Goal: Transaction & Acquisition: Download file/media

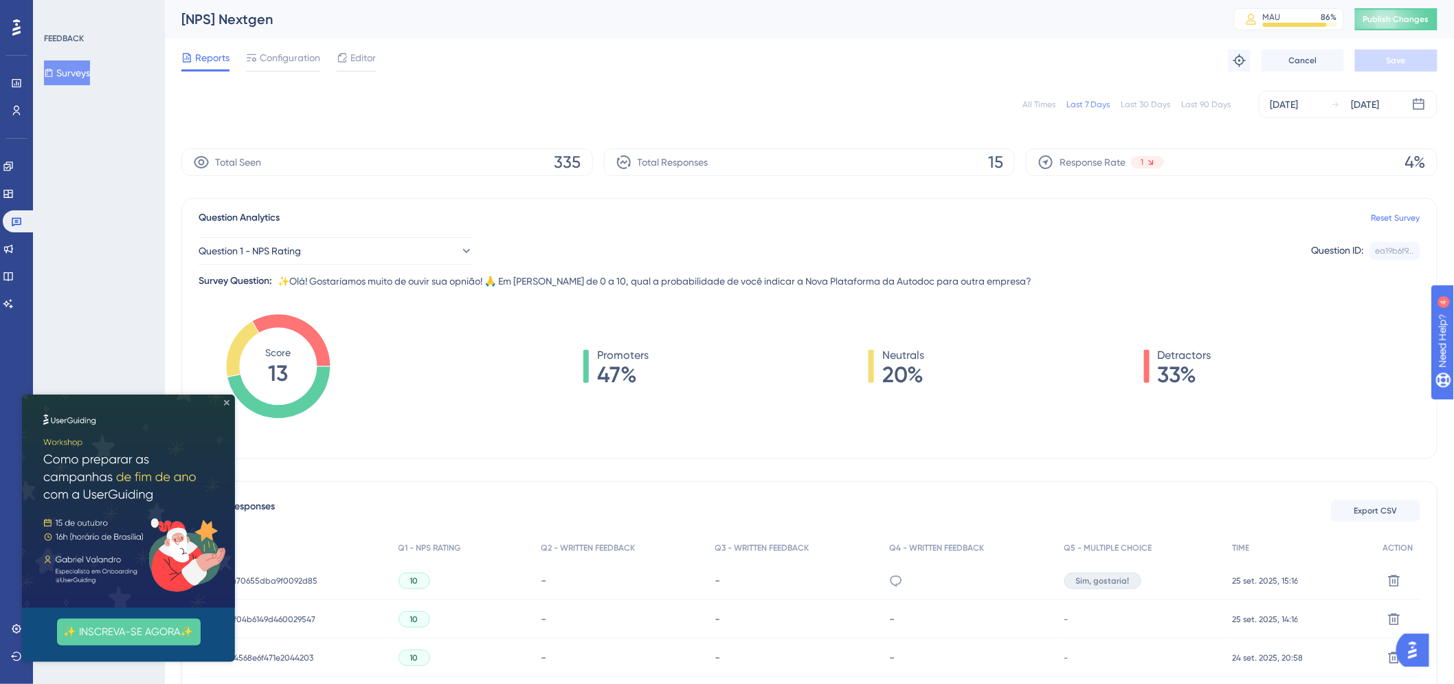
click at [224, 401] on icon "Close Preview" at bounding box center [225, 401] width 5 height 5
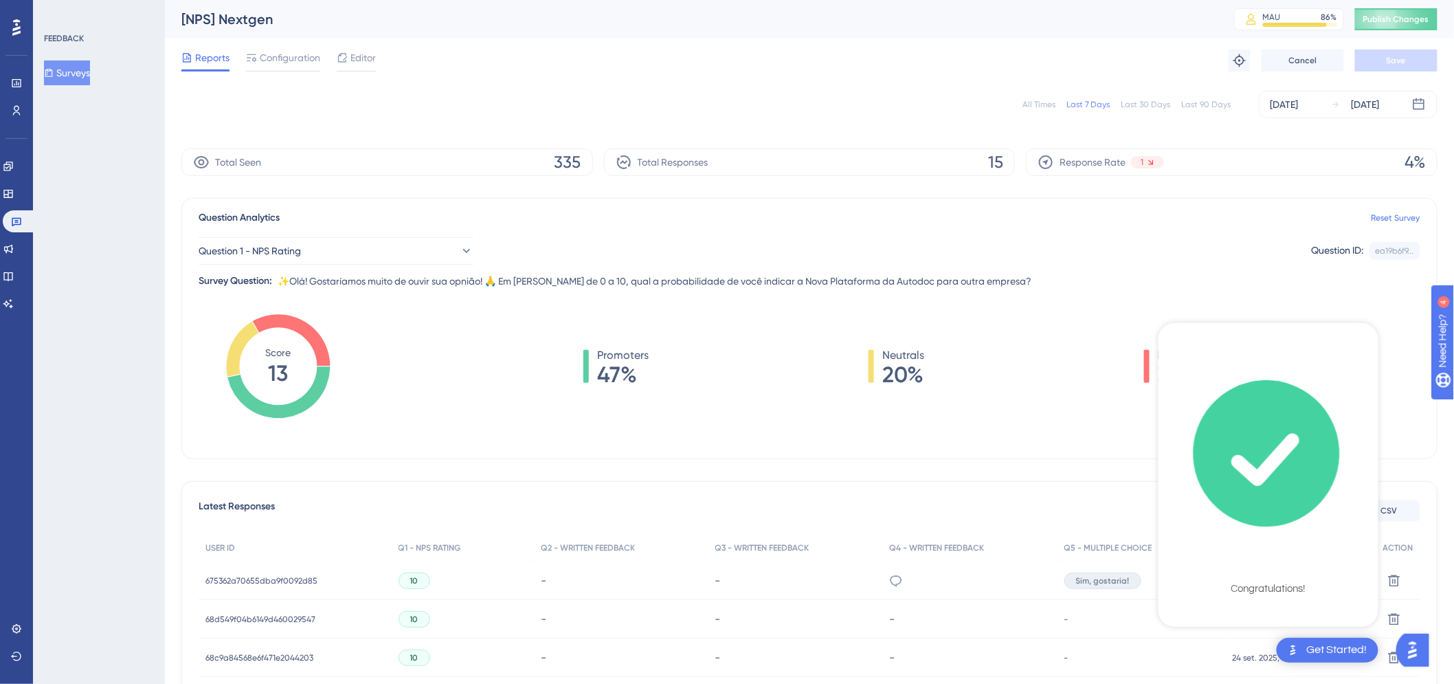
click at [1293, 475] on icon "checklist loading" at bounding box center [1266, 453] width 151 height 151
click at [1399, 362] on div "Promoters 47% Neutrals 20% Detractors 33%" at bounding box center [897, 366] width 1046 height 38
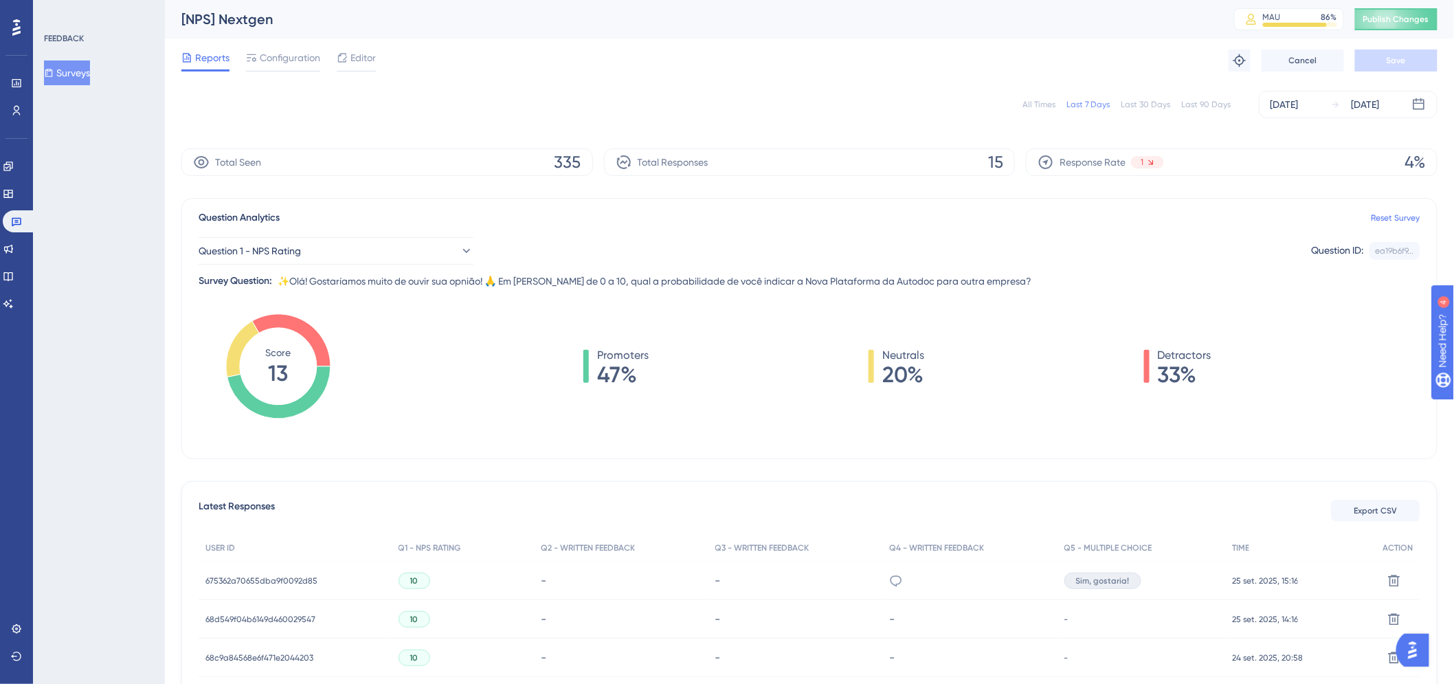
click at [1301, 517] on div "Latest Responses Export CSV" at bounding box center [810, 510] width 1222 height 25
click at [266, 371] on icon "Score 13" at bounding box center [278, 366] width 104 height 104
click at [342, 375] on div "Score 13" at bounding box center [278, 366] width 159 height 110
click at [1088, 106] on div "Last 7 Days" at bounding box center [1088, 104] width 44 height 11
click at [1143, 105] on div "Last 30 Days" at bounding box center [1145, 104] width 49 height 11
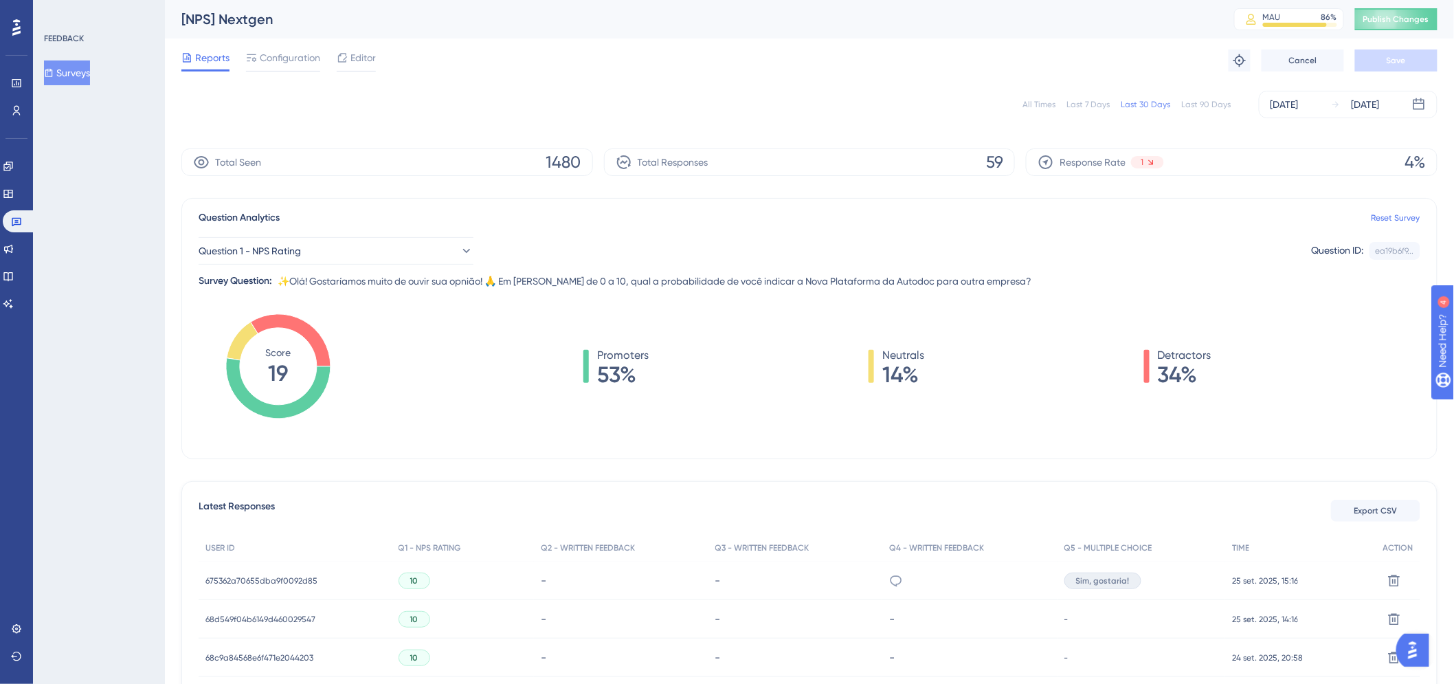
click at [1207, 107] on div "Last 90 Days" at bounding box center [1206, 104] width 49 height 11
click at [1039, 105] on div "All Times" at bounding box center [1038, 104] width 33 height 11
drag, startPoint x: 298, startPoint y: 371, endPoint x: 286, endPoint y: 372, distance: 12.4
click at [286, 372] on icon "Score 13" at bounding box center [278, 366] width 104 height 104
click at [450, 374] on div "Promoters 50% Neutrals 13% Detractors 37%" at bounding box center [897, 366] width 1046 height 38
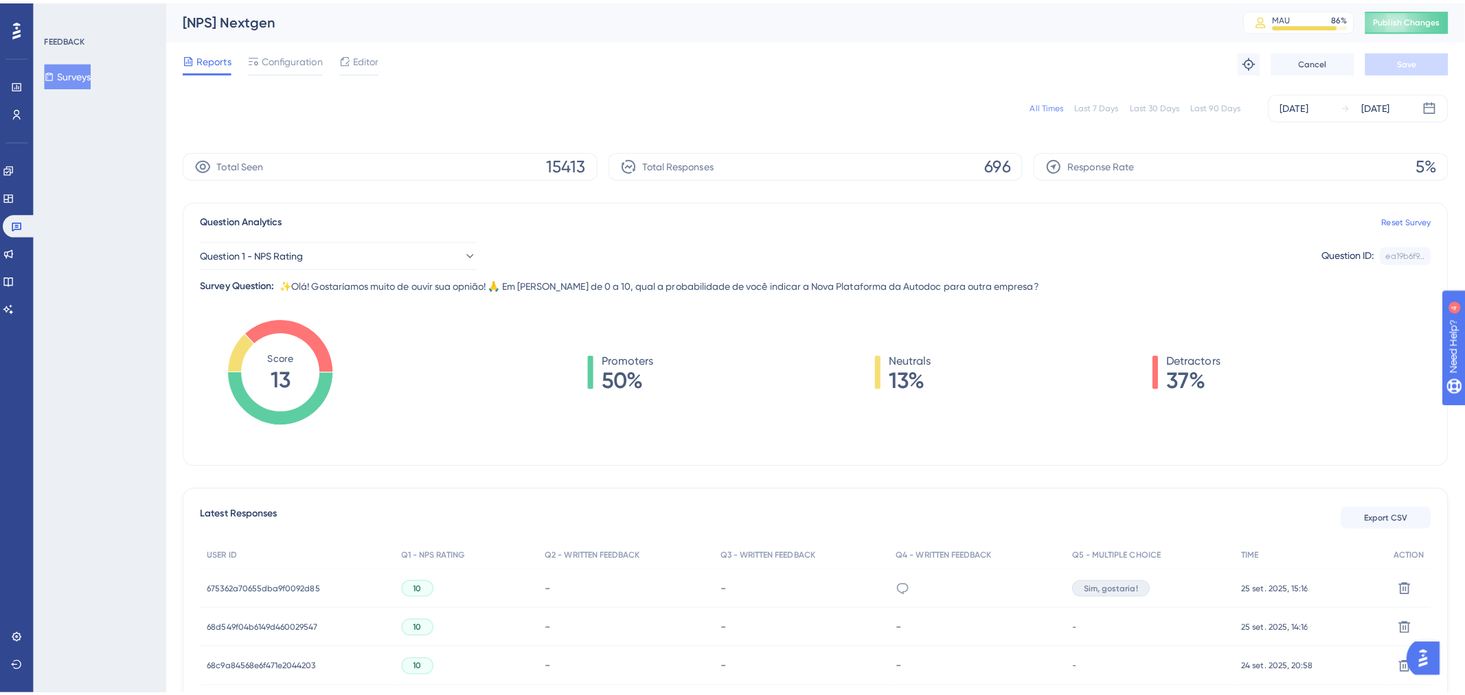
scroll to position [76, 0]
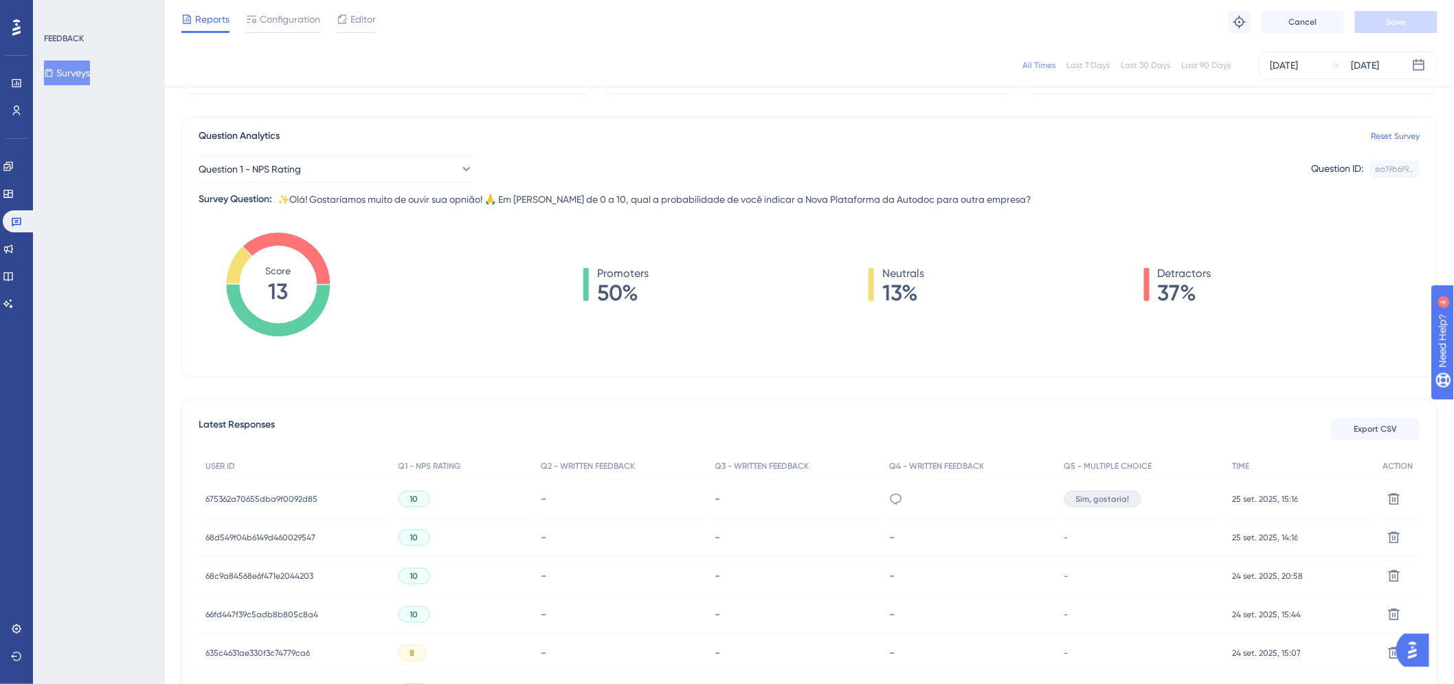
click at [1371, 421] on button "Export CSV" at bounding box center [1375, 429] width 89 height 22
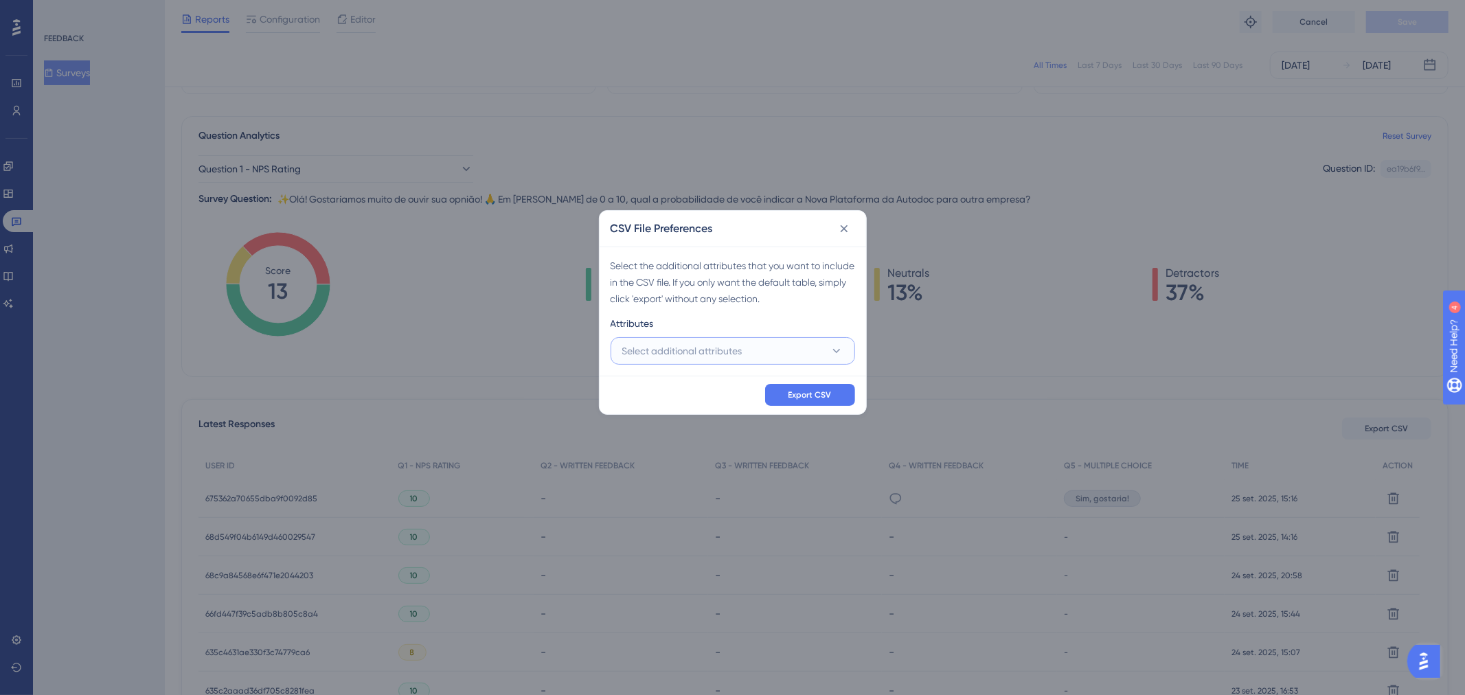
click at [747, 347] on button "Select additional attributes" at bounding box center [733, 350] width 245 height 27
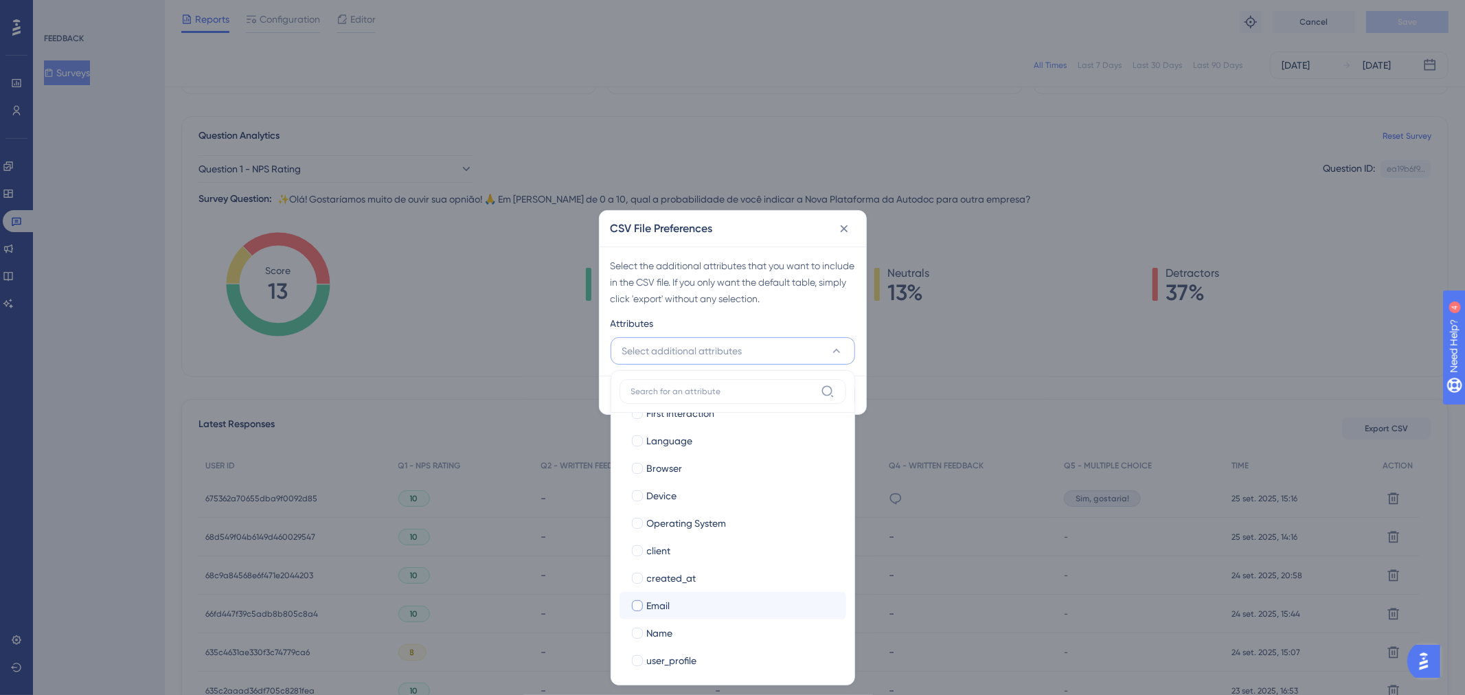
click at [708, 603] on div "Email" at bounding box center [741, 606] width 188 height 16
checkbox input "true"
click at [690, 633] on div "Name" at bounding box center [741, 633] width 188 height 16
checkbox input "true"
click at [798, 319] on div "Attributes" at bounding box center [733, 326] width 245 height 22
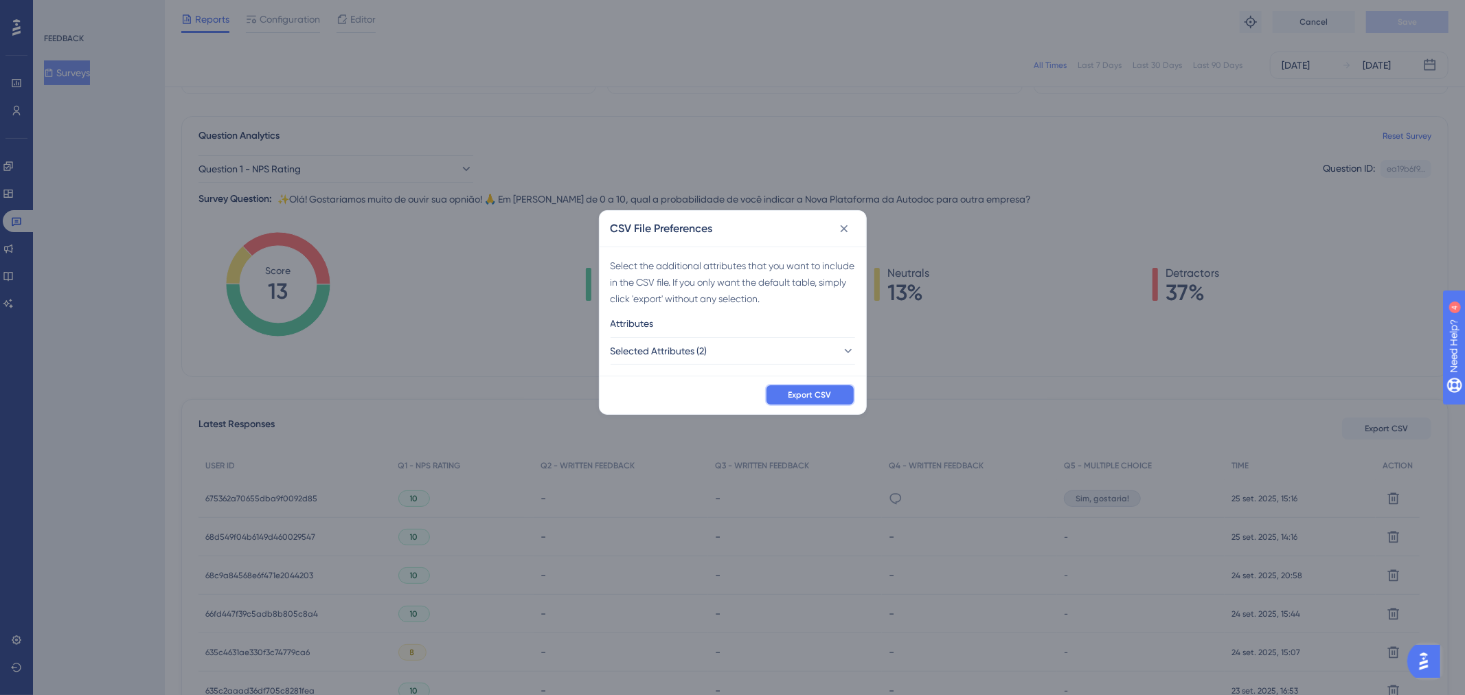
click at [822, 399] on span "Export CSV" at bounding box center [810, 395] width 43 height 11
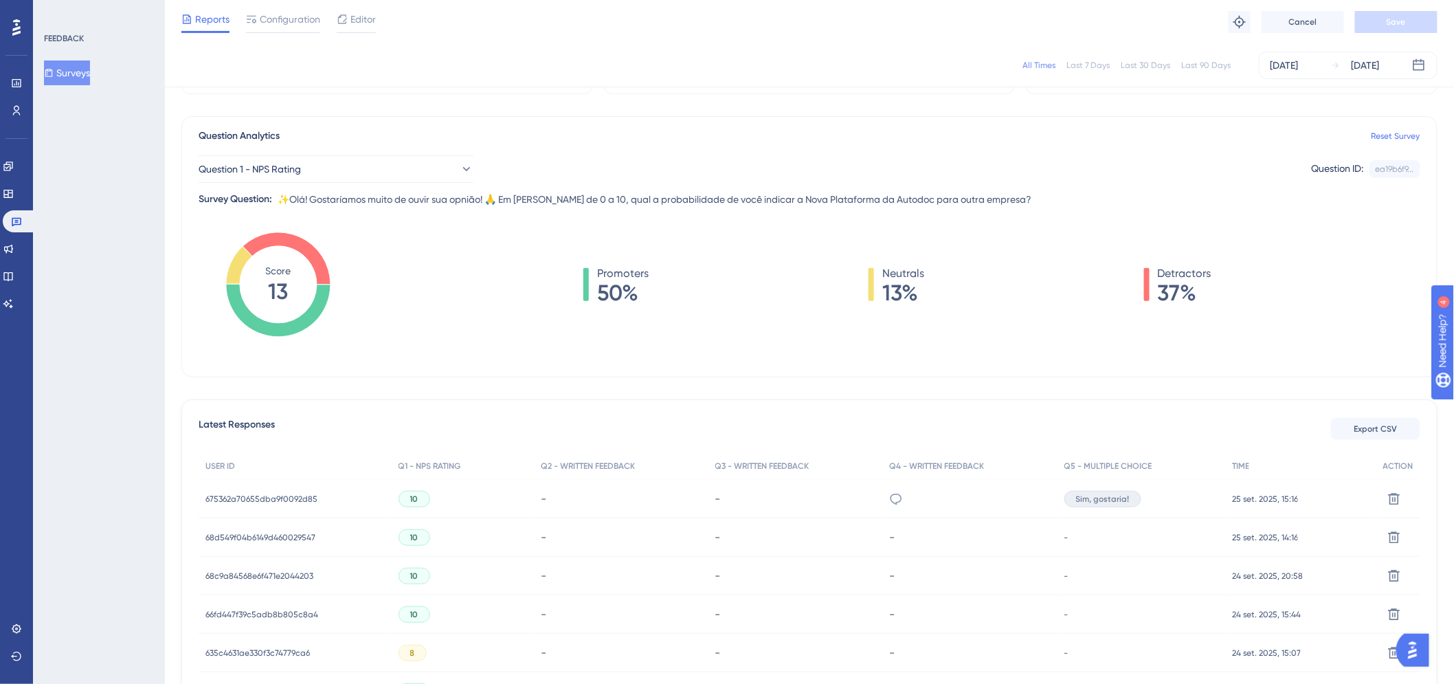
scroll to position [0, 0]
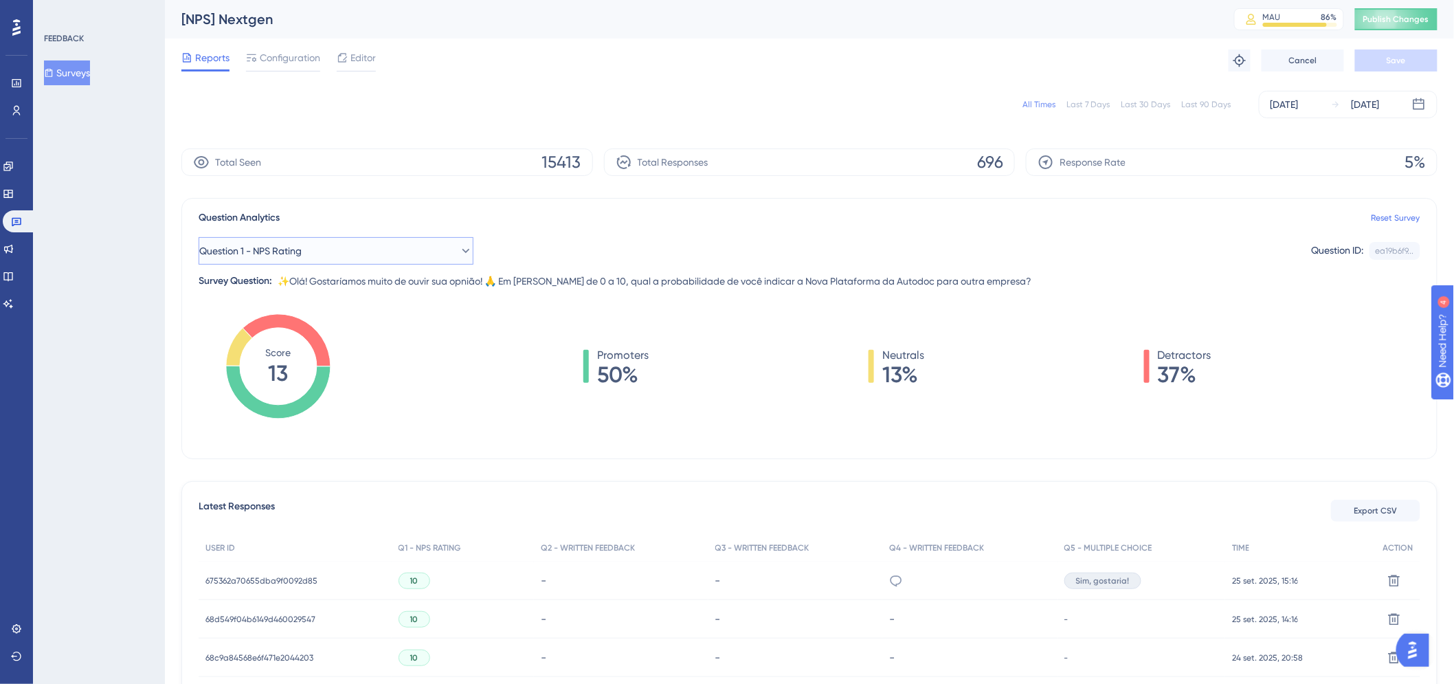
click at [363, 249] on button "Question 1 - NPS Rating" at bounding box center [336, 250] width 275 height 27
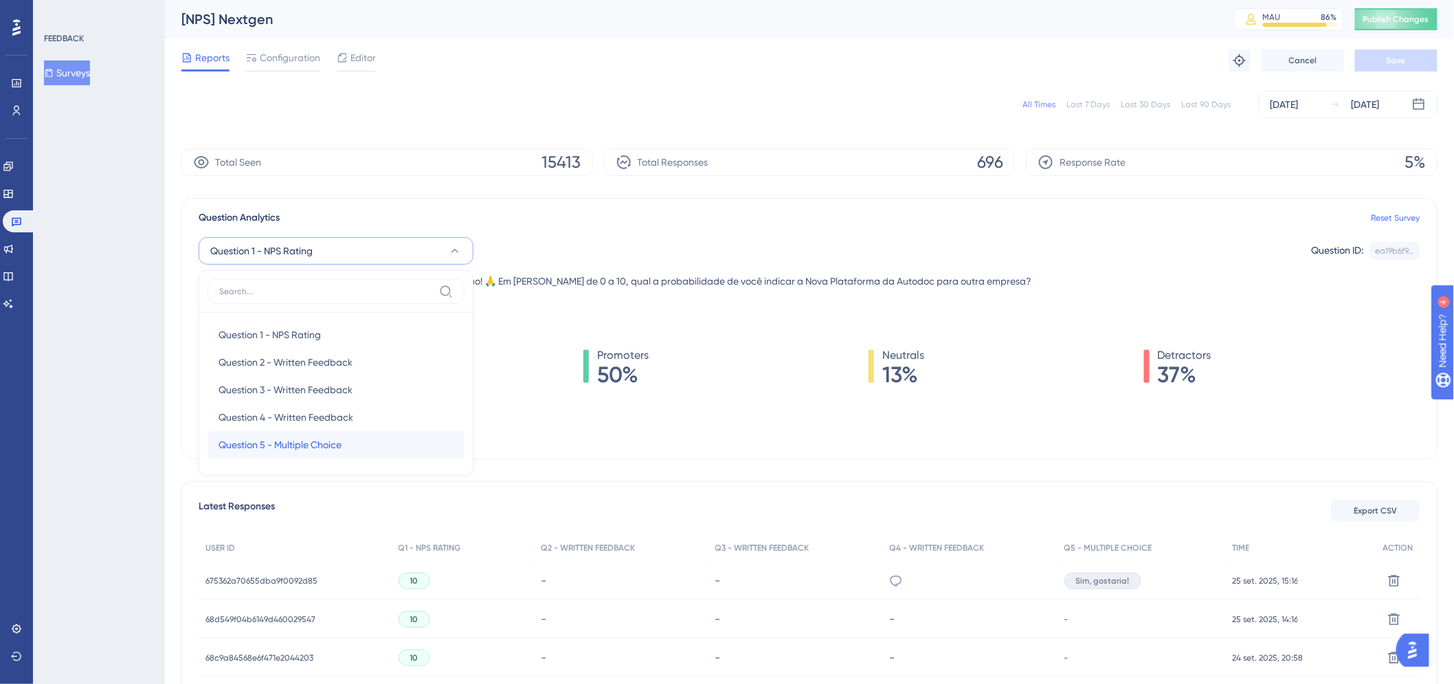
click at [341, 442] on span "Question 5 - Multiple Choice" at bounding box center [279, 444] width 123 height 16
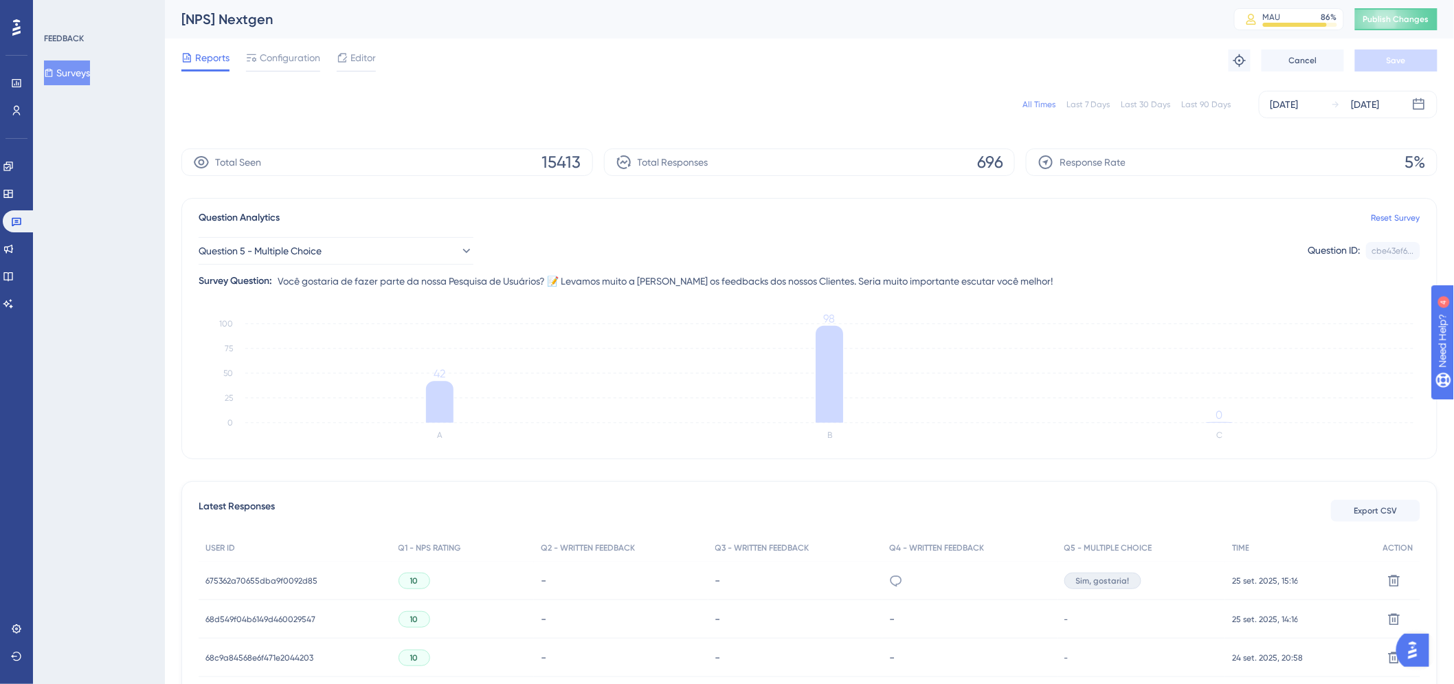
click at [1098, 103] on div "Last 7 Days" at bounding box center [1088, 104] width 44 height 11
click at [1364, 510] on span "Export CSV" at bounding box center [1375, 510] width 43 height 11
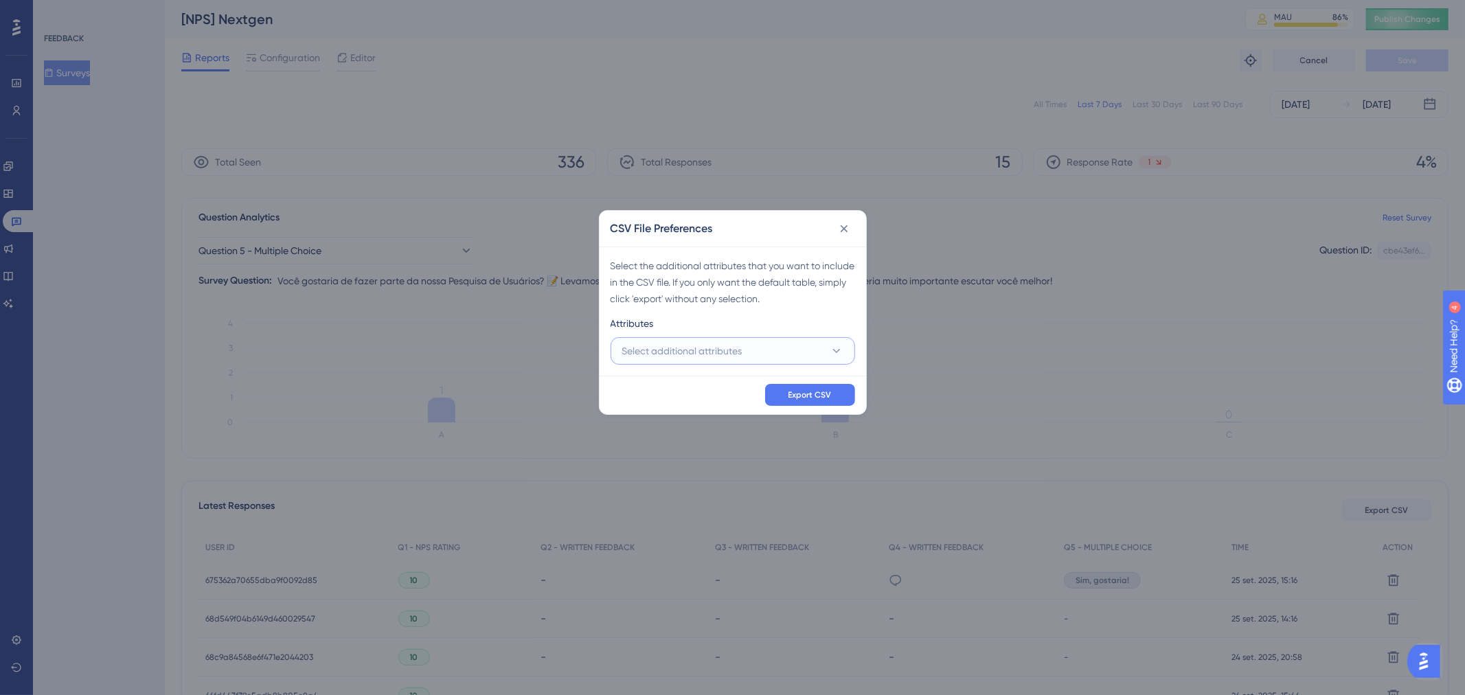
click at [783, 355] on button "Select additional attributes" at bounding box center [733, 350] width 245 height 27
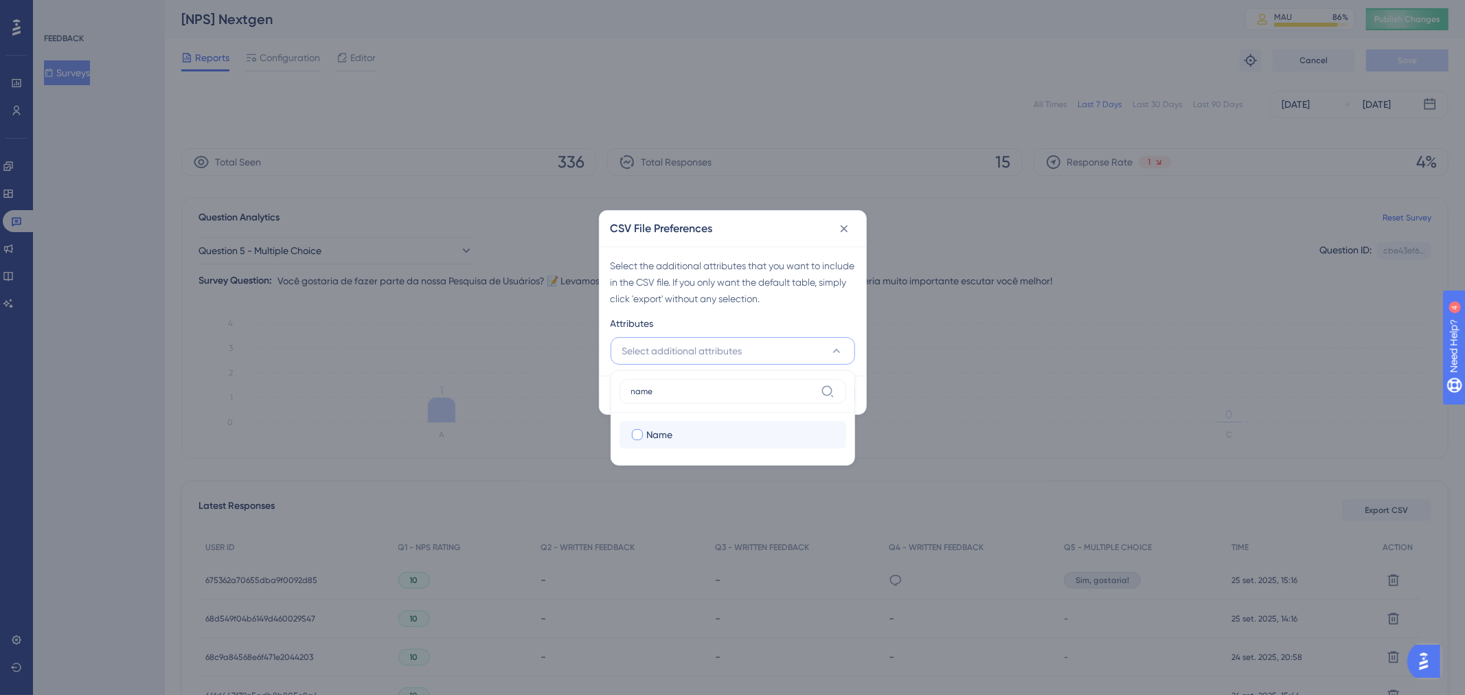
type input "name"
click at [673, 441] on span "Name" at bounding box center [660, 435] width 26 height 16
checkbox input "true"
click at [716, 356] on span "Selected Attributes (1)" at bounding box center [669, 351] width 95 height 16
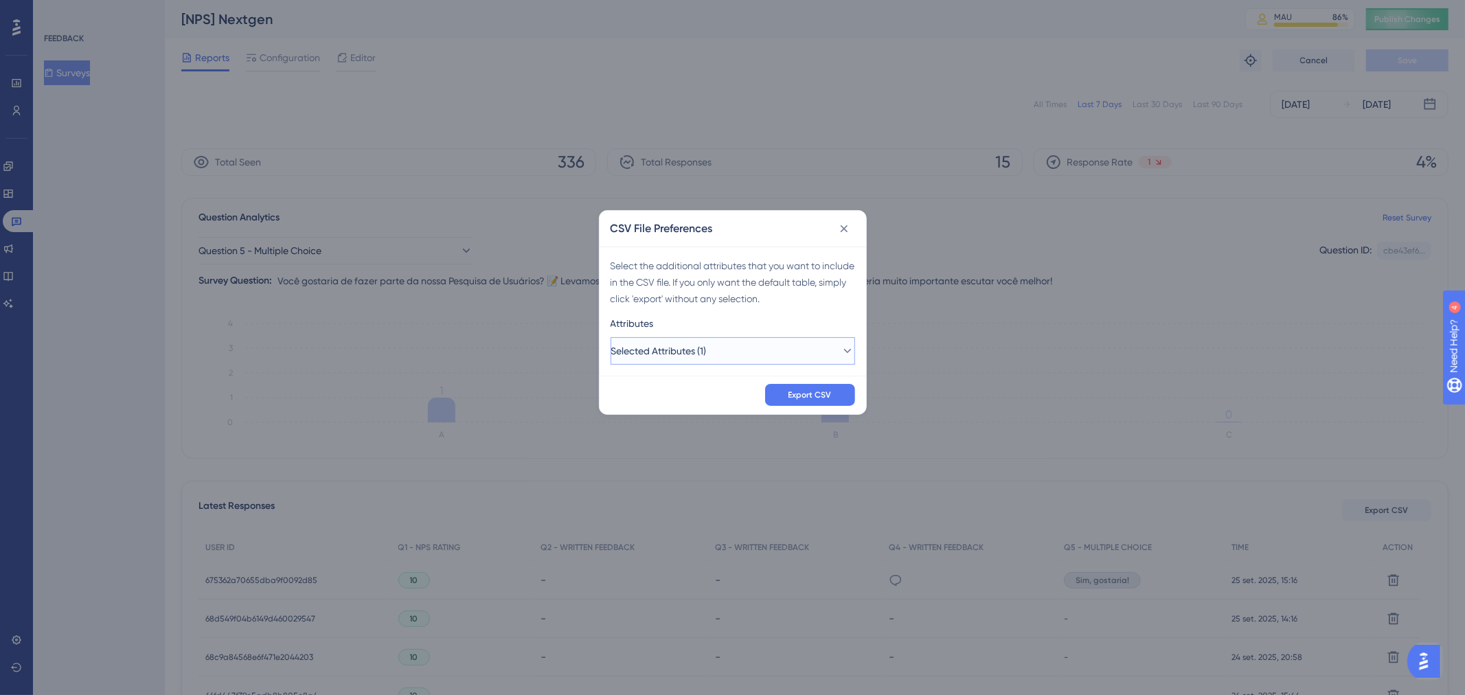
click at [735, 361] on button "Selected Attributes (1)" at bounding box center [733, 350] width 245 height 27
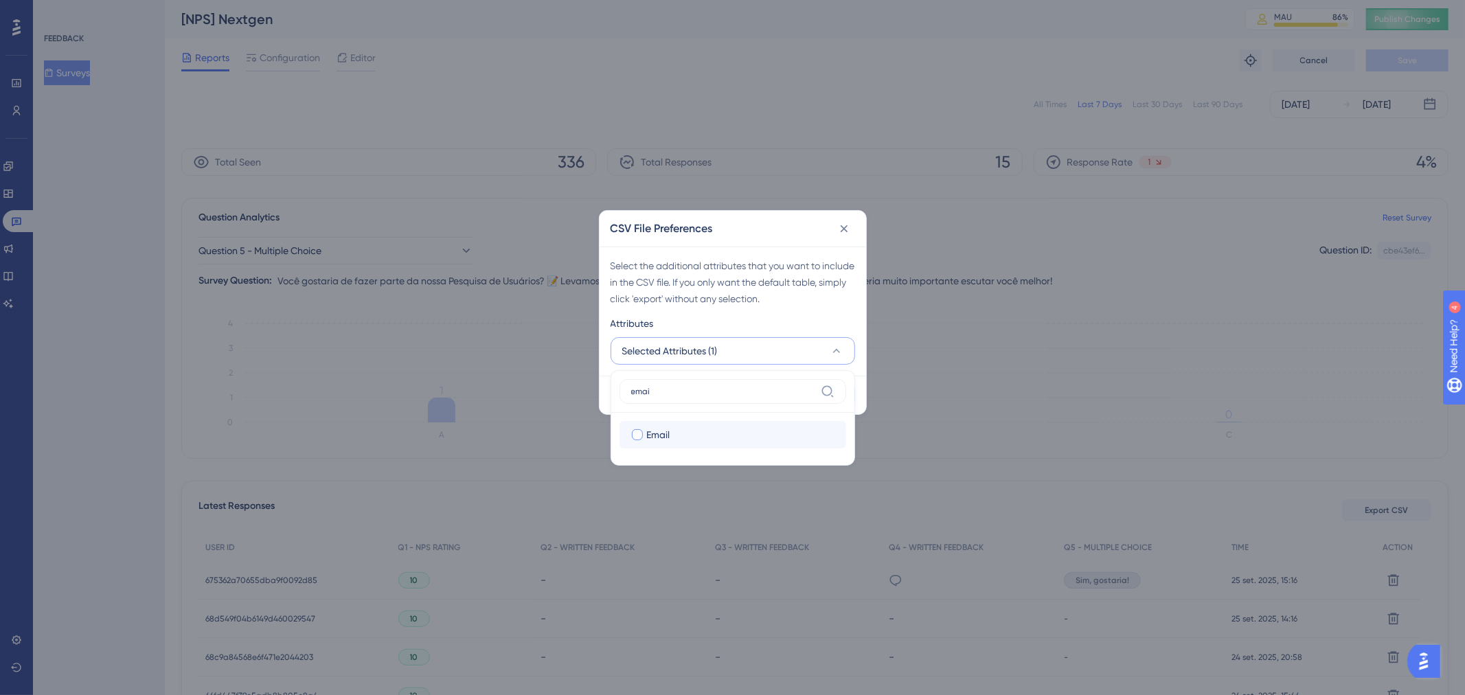
type input "emai"
click at [712, 438] on div "Email" at bounding box center [741, 435] width 188 height 16
checkbox input "true"
click at [730, 392] on input "emai" at bounding box center [723, 391] width 184 height 11
type input "e"
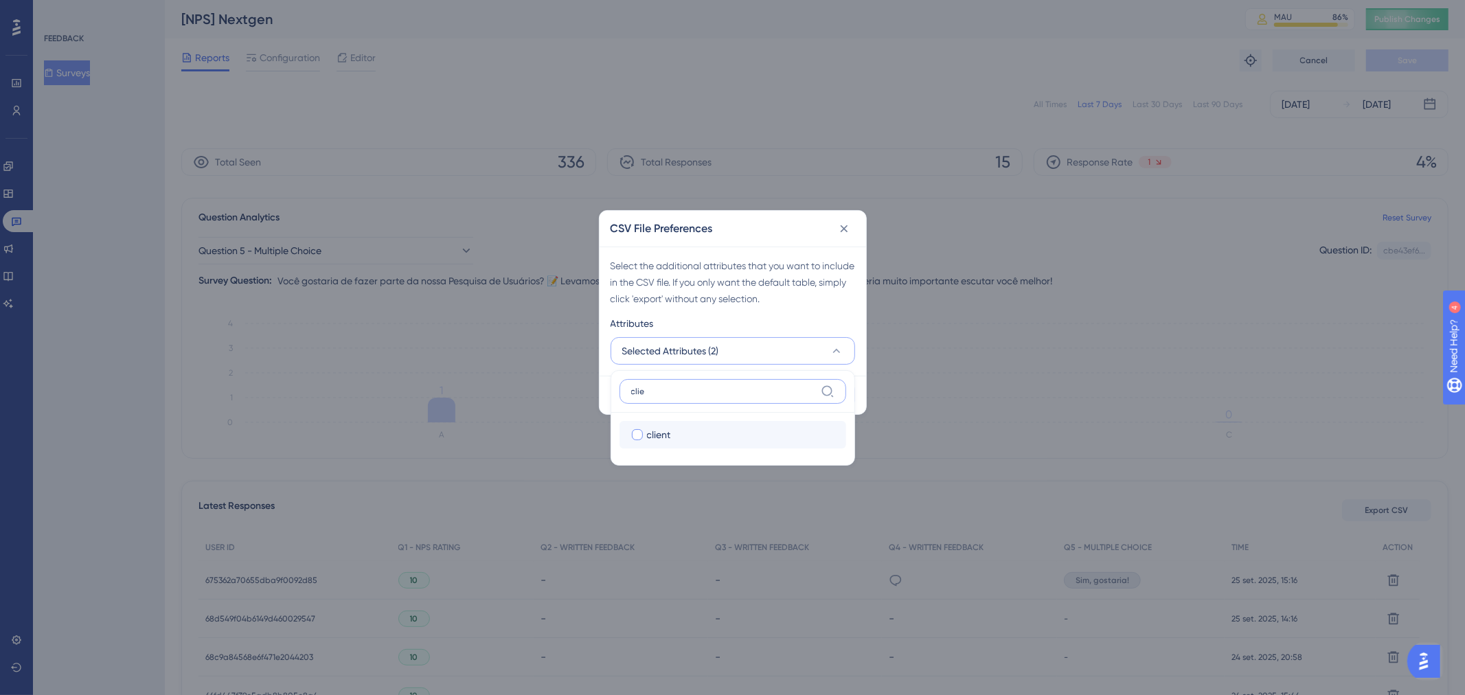
type input "clie"
click at [747, 436] on div "client" at bounding box center [741, 435] width 188 height 16
checkbox input "true"
click at [812, 295] on div "Select the additional attributes that you want to include in the CSV file. If y…" at bounding box center [733, 282] width 245 height 49
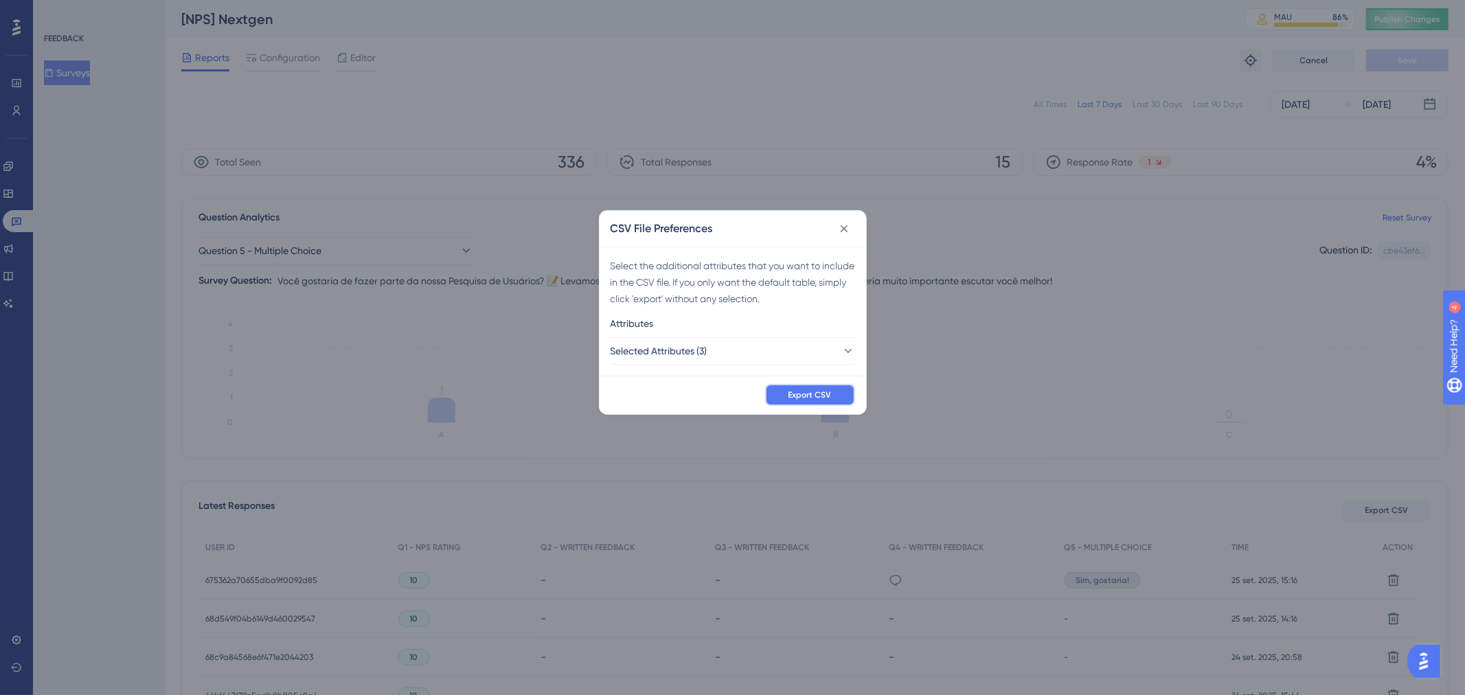
click at [813, 400] on span "Export CSV" at bounding box center [810, 395] width 43 height 11
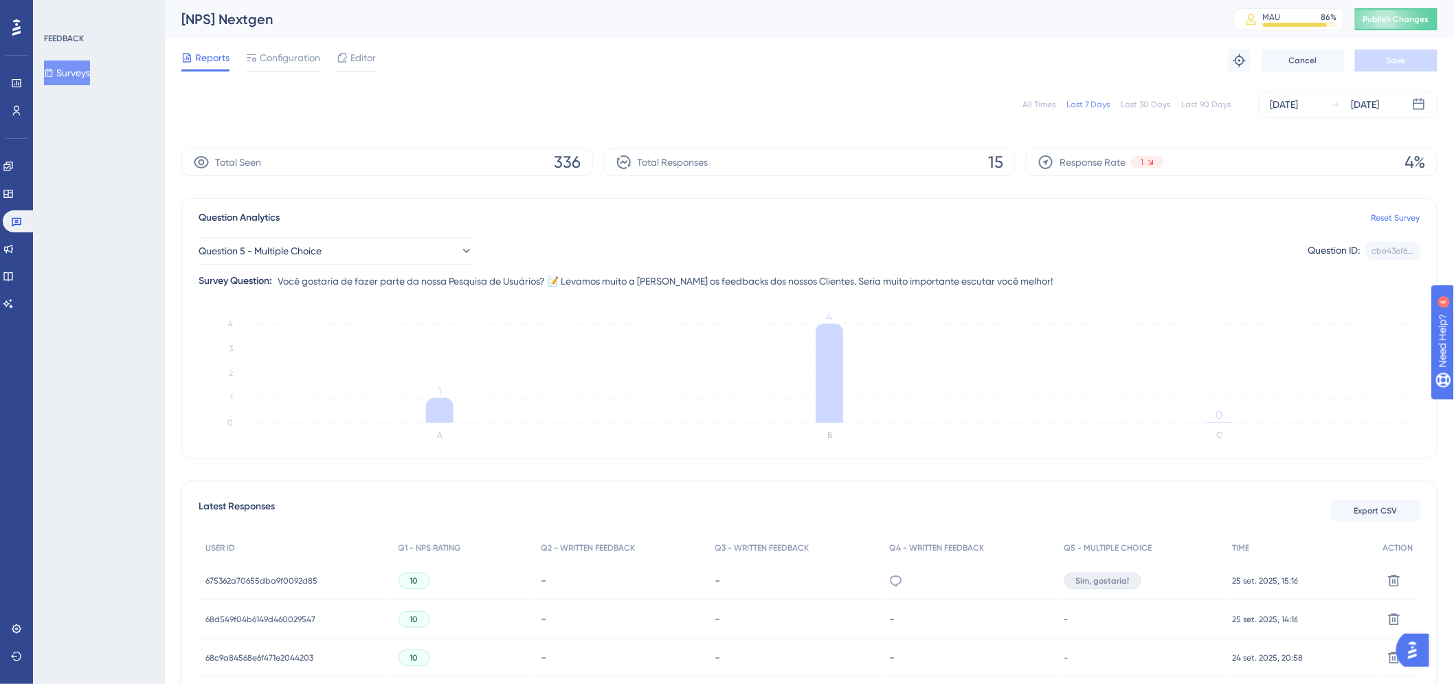
click at [1140, 106] on div "Last 30 Days" at bounding box center [1145, 104] width 49 height 11
click at [1388, 507] on span "Export CSV" at bounding box center [1375, 510] width 43 height 11
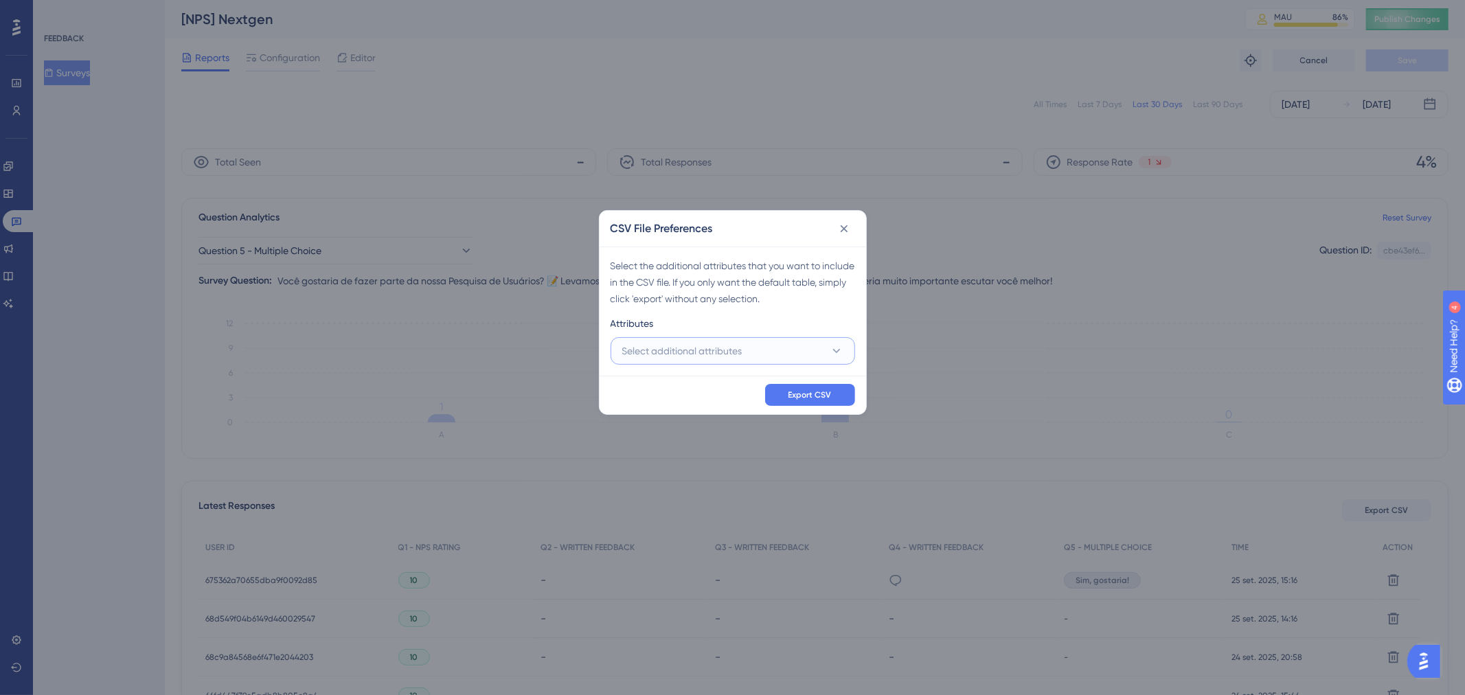
click at [812, 342] on button "Select additional attributes" at bounding box center [733, 350] width 245 height 27
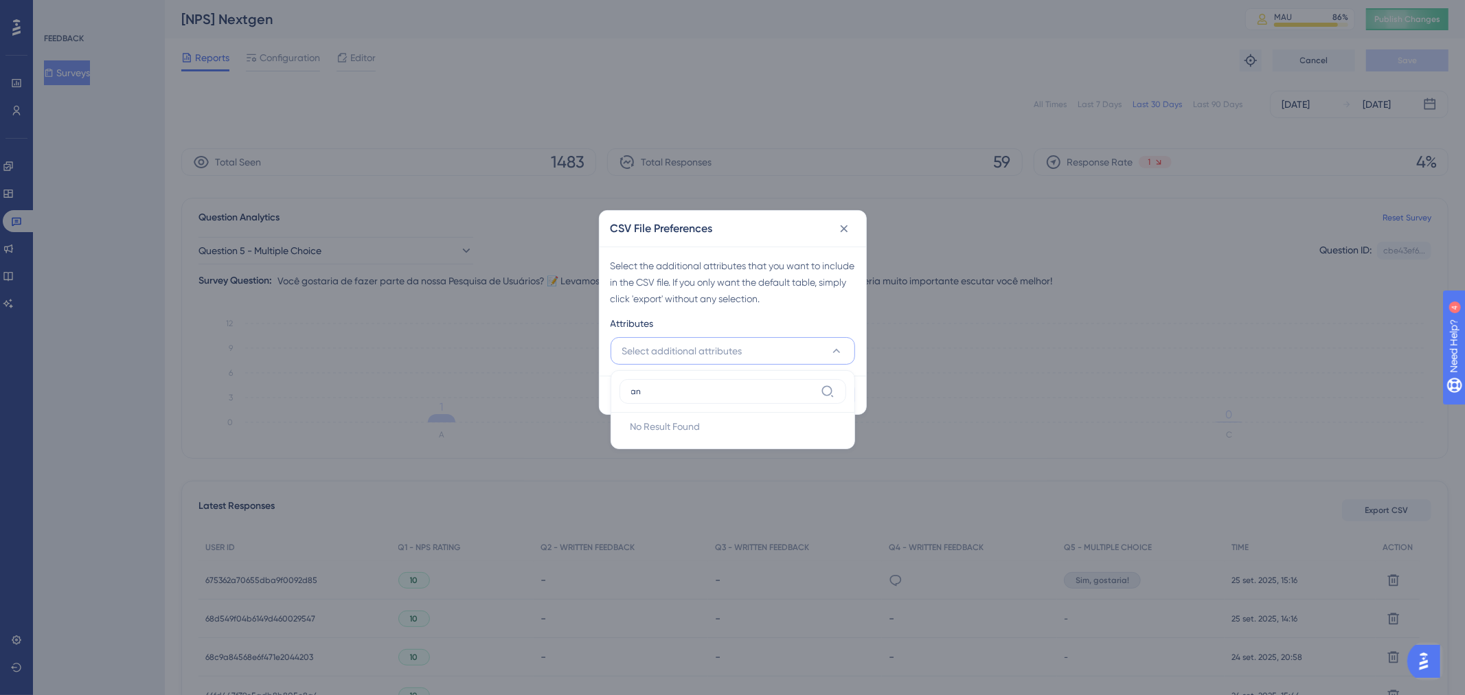
type input "a"
type input "name"
click at [743, 433] on div "Name" at bounding box center [741, 435] width 188 height 16
checkbox input "true"
drag, startPoint x: 743, startPoint y: 399, endPoint x: 657, endPoint y: 393, distance: 85.4
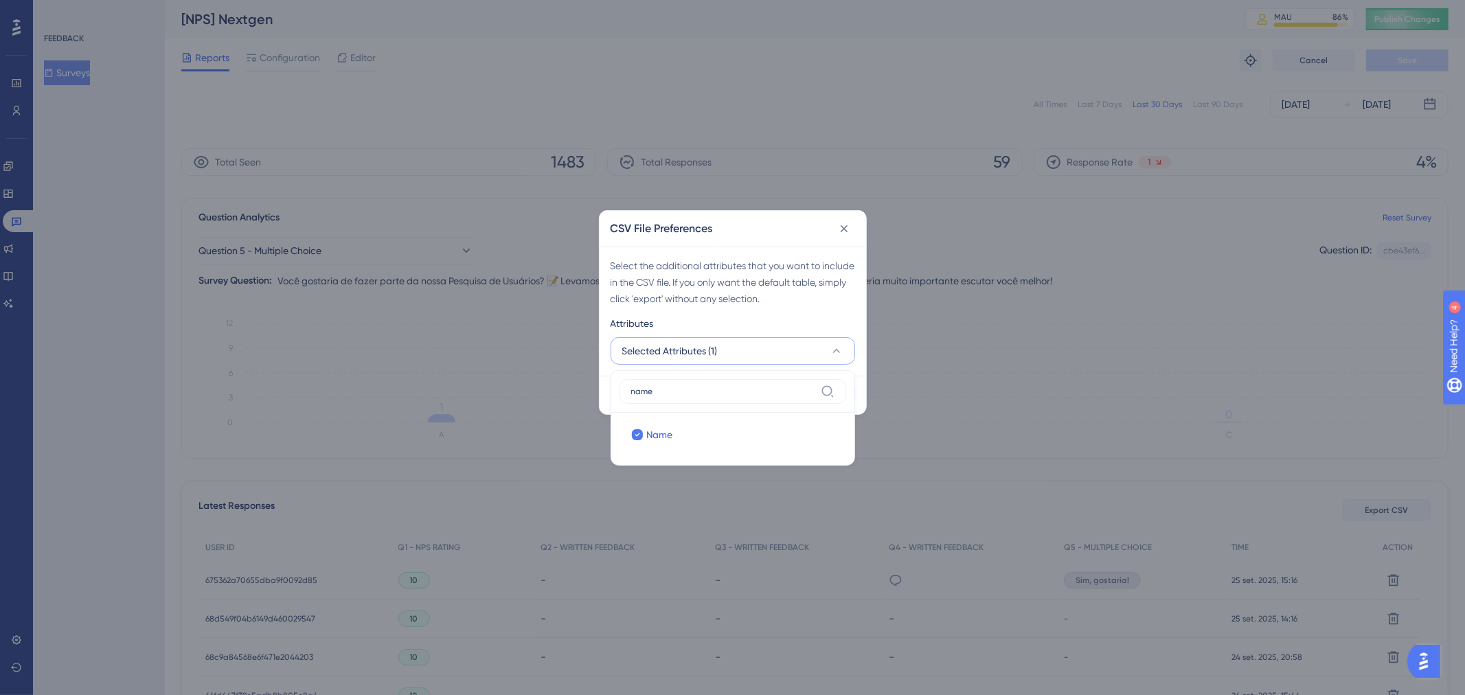
click at [657, 393] on label "name" at bounding box center [733, 391] width 227 height 25
click at [657, 393] on input "name" at bounding box center [723, 391] width 184 height 11
drag, startPoint x: 684, startPoint y: 387, endPoint x: 618, endPoint y: 388, distance: 66.0
click at [618, 388] on div "name Name Name" at bounding box center [733, 417] width 245 height 95
type input "ema"
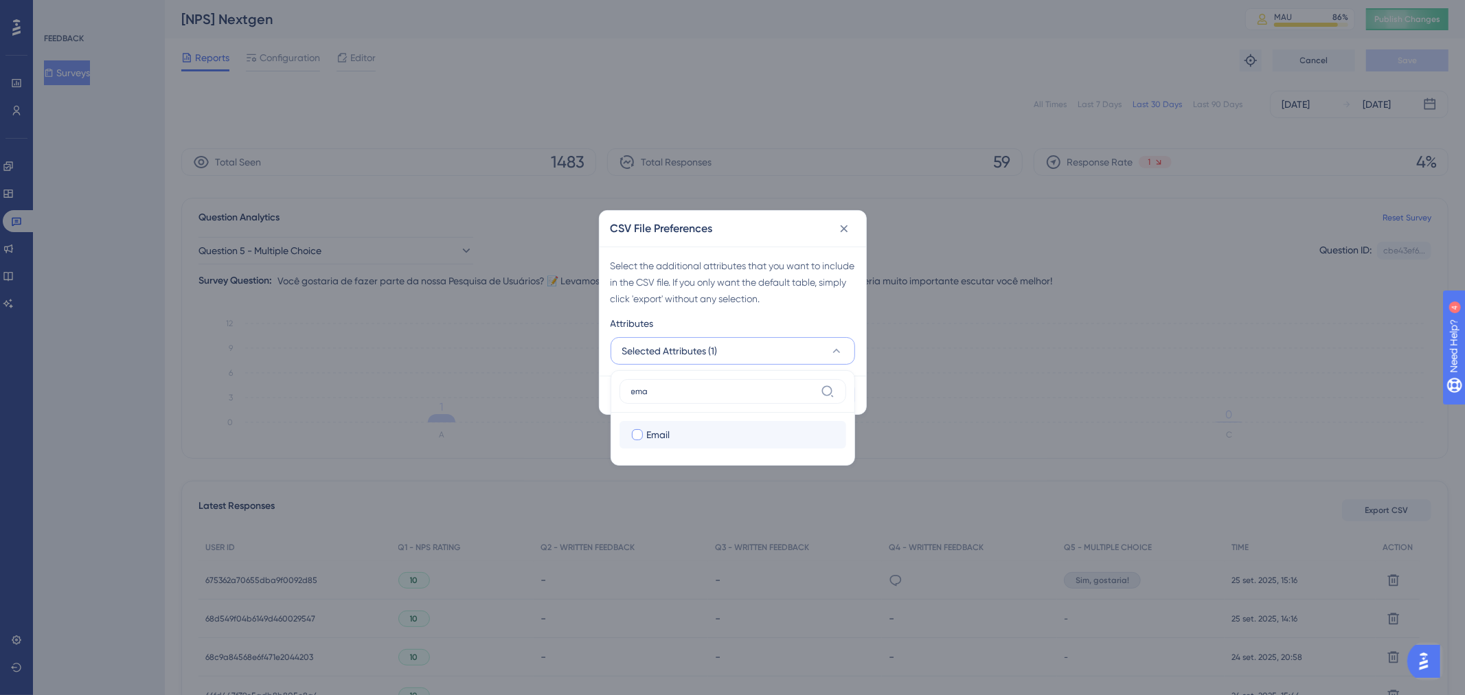
click at [679, 444] on label "Email Email" at bounding box center [733, 434] width 227 height 27
click at [638, 436] on input "Email" at bounding box center [637, 435] width 1 height 1
checkbox input "false"
drag, startPoint x: 677, startPoint y: 387, endPoint x: 578, endPoint y: 390, distance: 99.0
click at [578, 390] on div "CSV File Preferences Select the additional attributes that you want to include …" at bounding box center [732, 347] width 1465 height 695
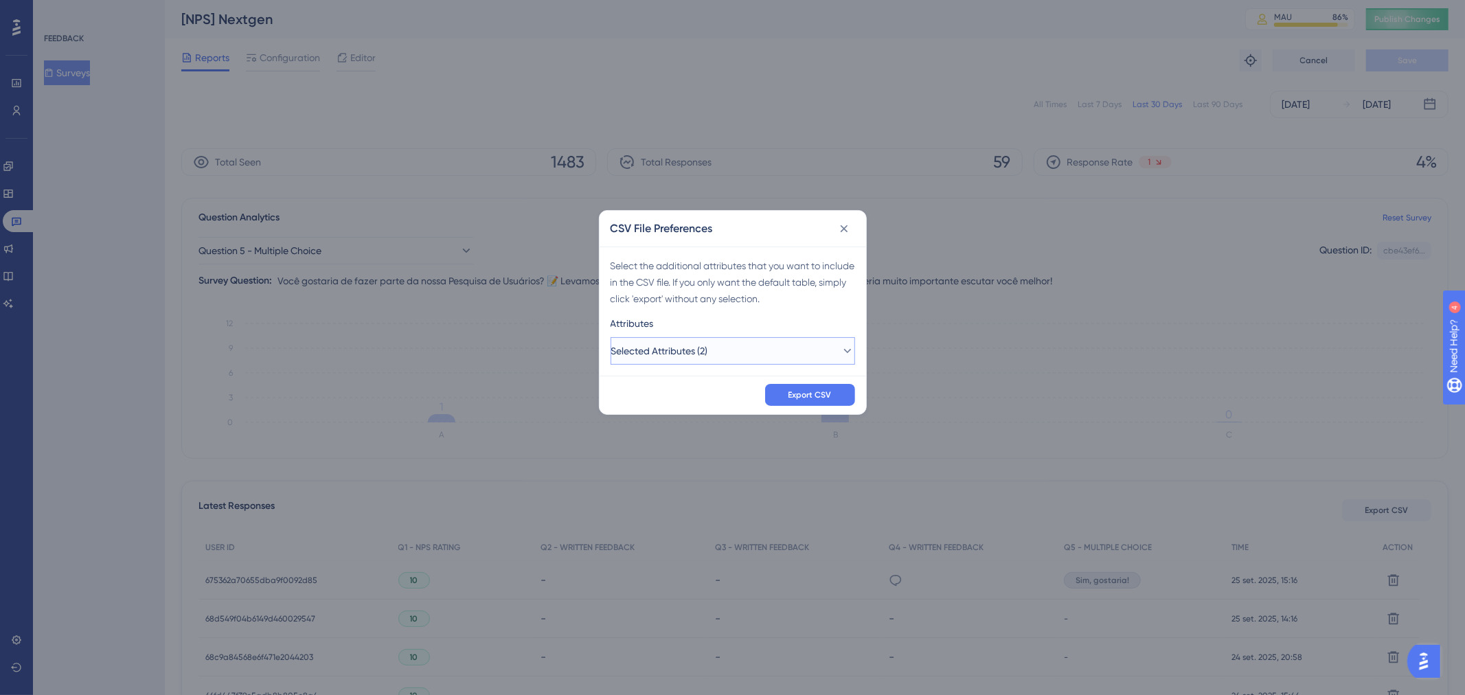
click at [722, 357] on button "Selected Attributes (2)" at bounding box center [733, 350] width 245 height 27
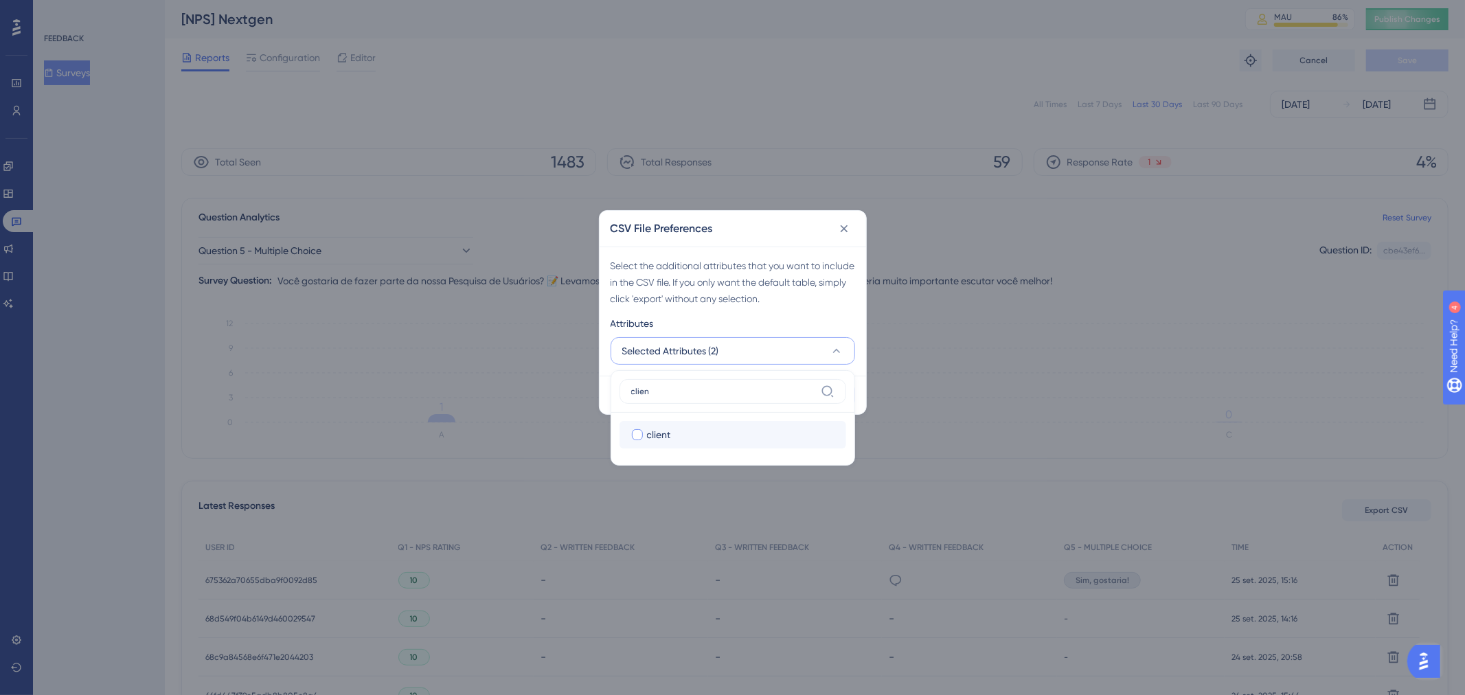
type input "clien"
click at [725, 447] on label "client client" at bounding box center [733, 434] width 227 height 27
click at [638, 436] on input "client" at bounding box center [637, 435] width 1 height 1
checkbox input "false"
click at [807, 328] on div "Attributes" at bounding box center [733, 326] width 245 height 22
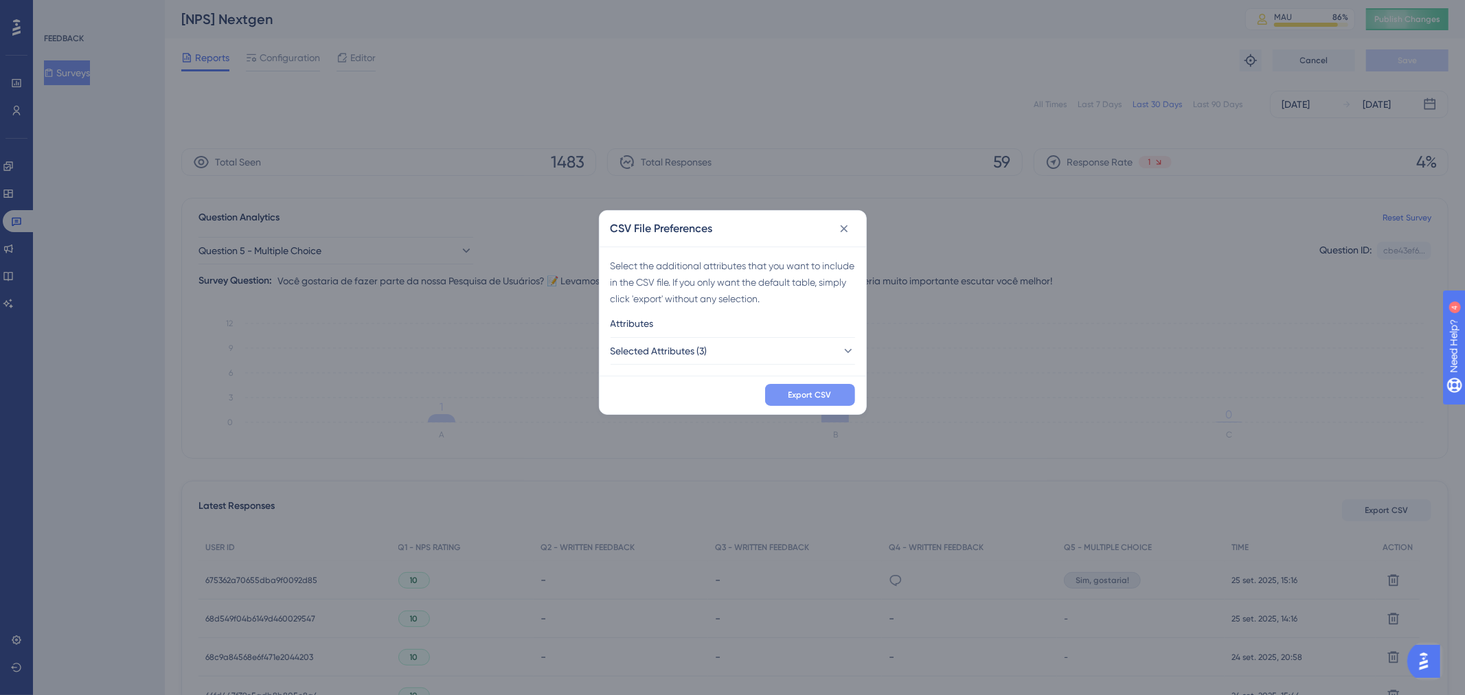
click at [799, 397] on span "Export CSV" at bounding box center [810, 395] width 43 height 11
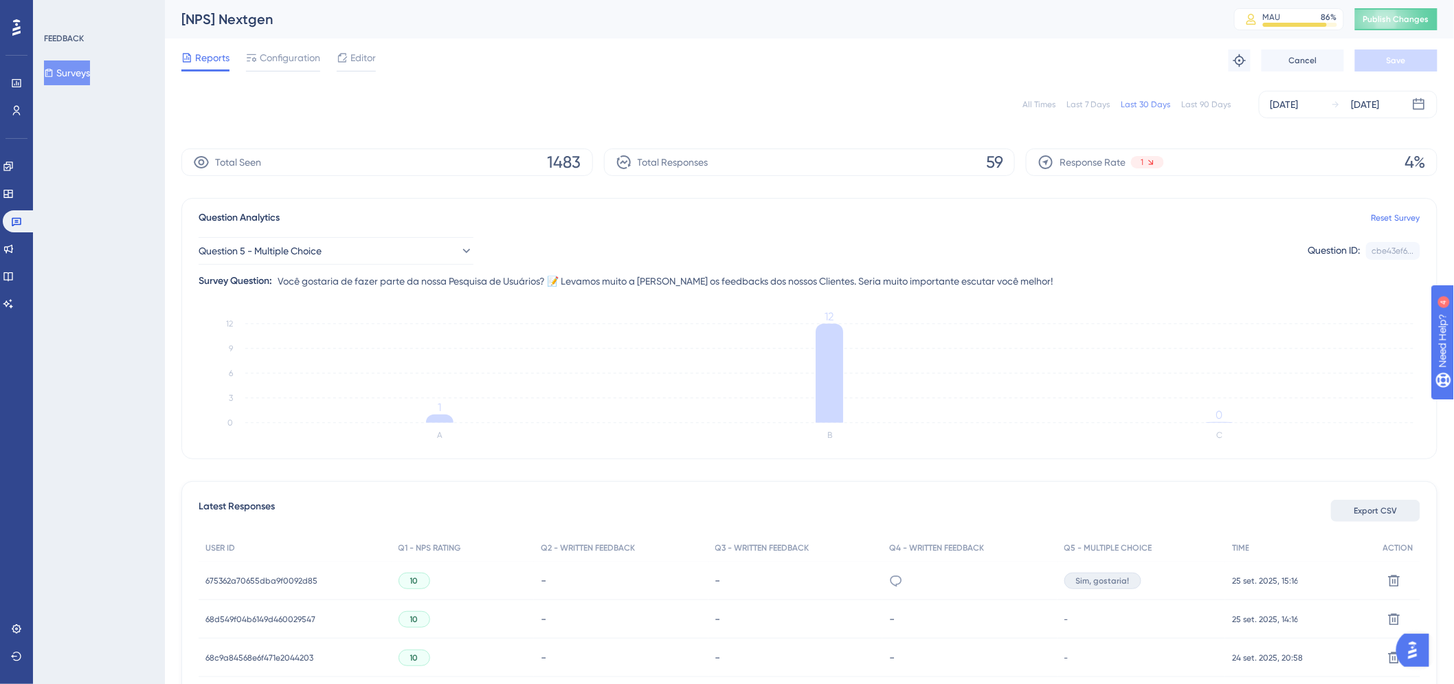
click at [1377, 510] on span "Export CSV" at bounding box center [1375, 510] width 43 height 11
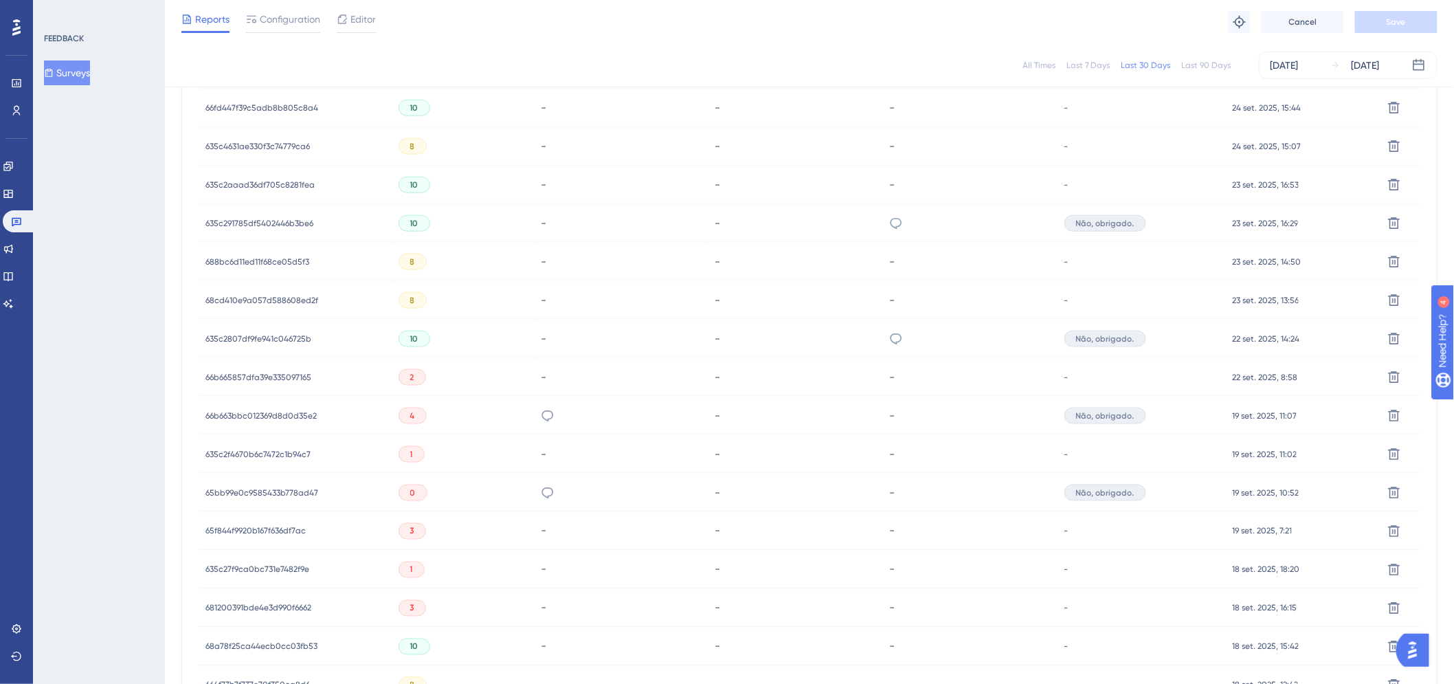
scroll to position [610, 0]
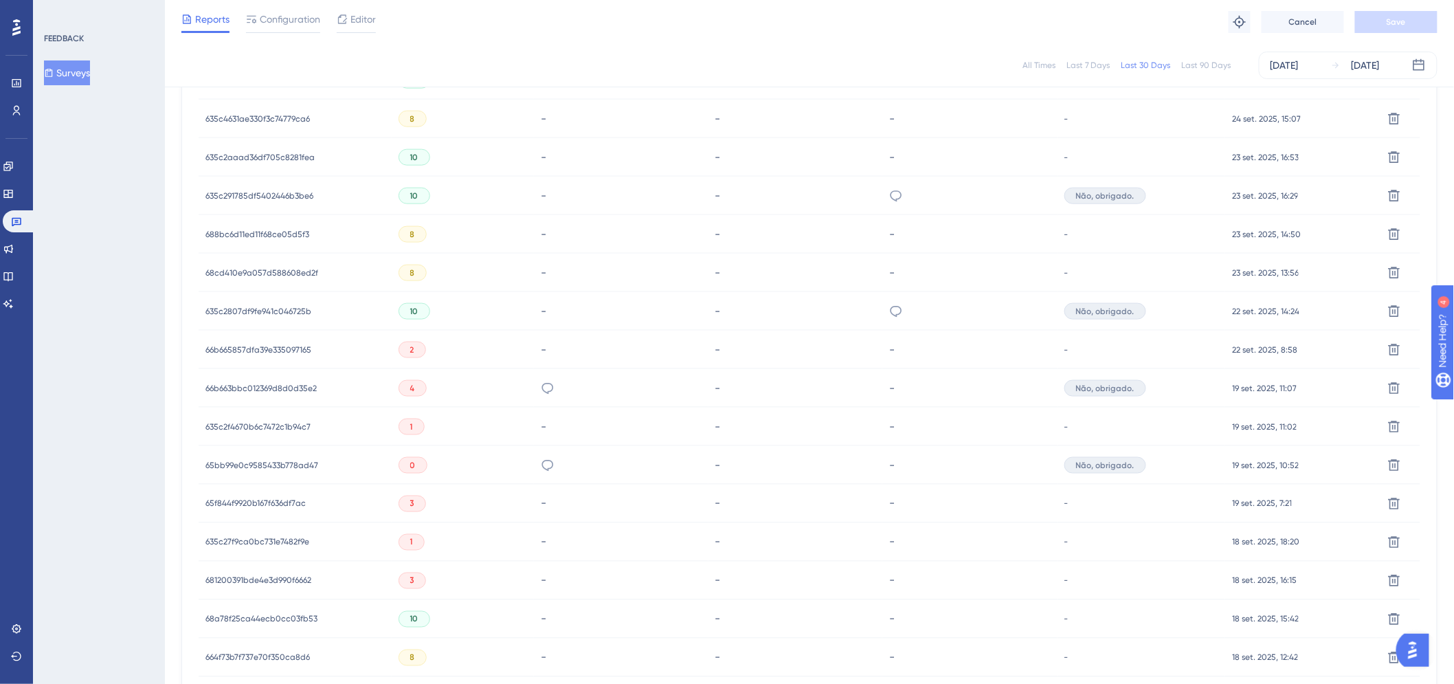
click at [278, 462] on span "65bb99e0c9585433b778ad47" at bounding box center [261, 465] width 113 height 11
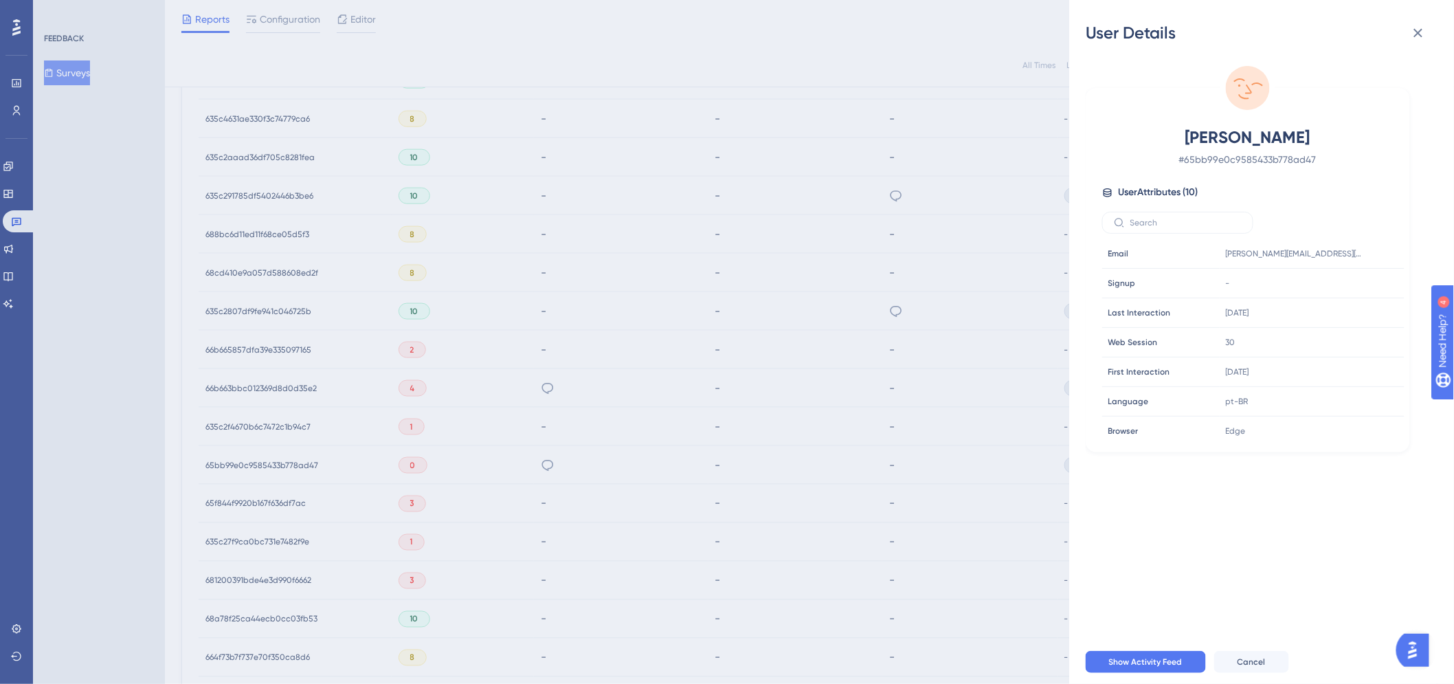
drag, startPoint x: 1184, startPoint y: 134, endPoint x: 1329, endPoint y: 135, distance: 145.6
click at [1329, 135] on span "[PERSON_NAME]" at bounding box center [1248, 137] width 242 height 22
click at [477, 456] on div "User Details JJR - [PERSON_NAME] # 65bb99e0c9585433b778ad47 User Attributes ( 1…" at bounding box center [727, 342] width 1454 height 684
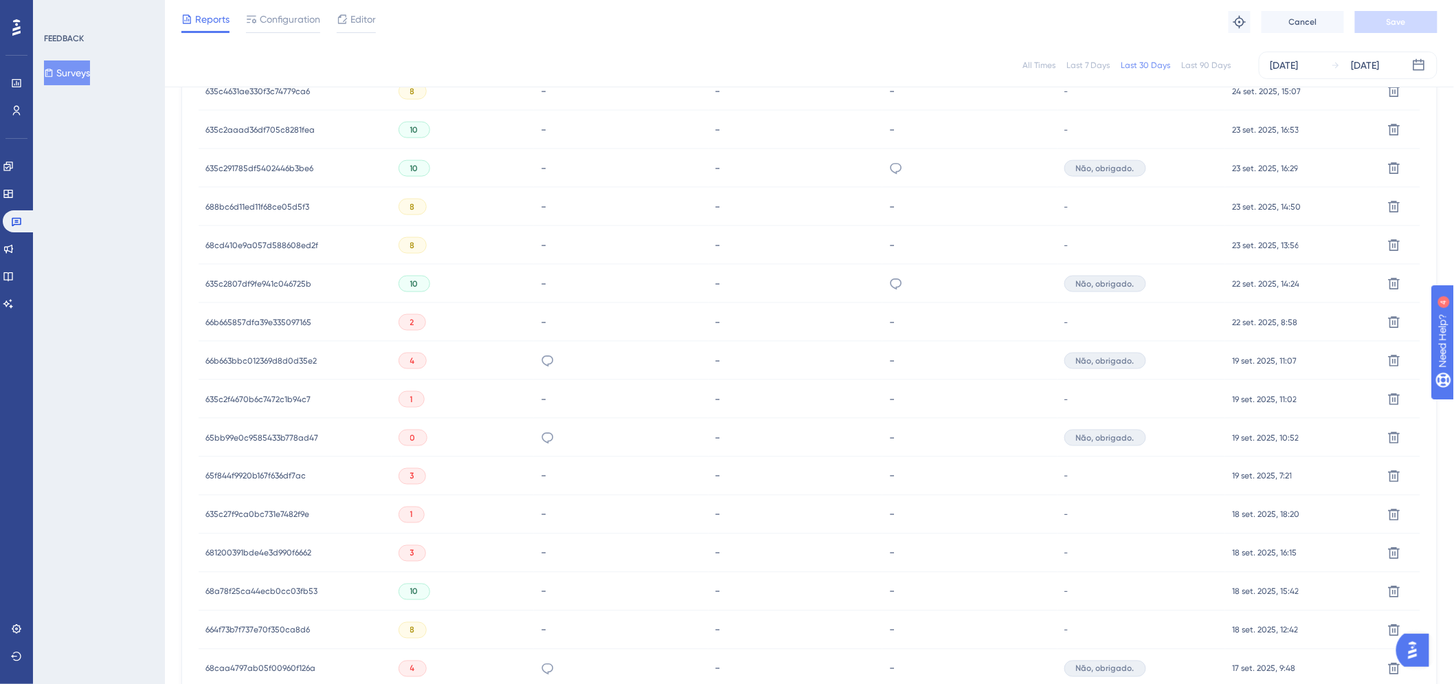
scroll to position [763, 0]
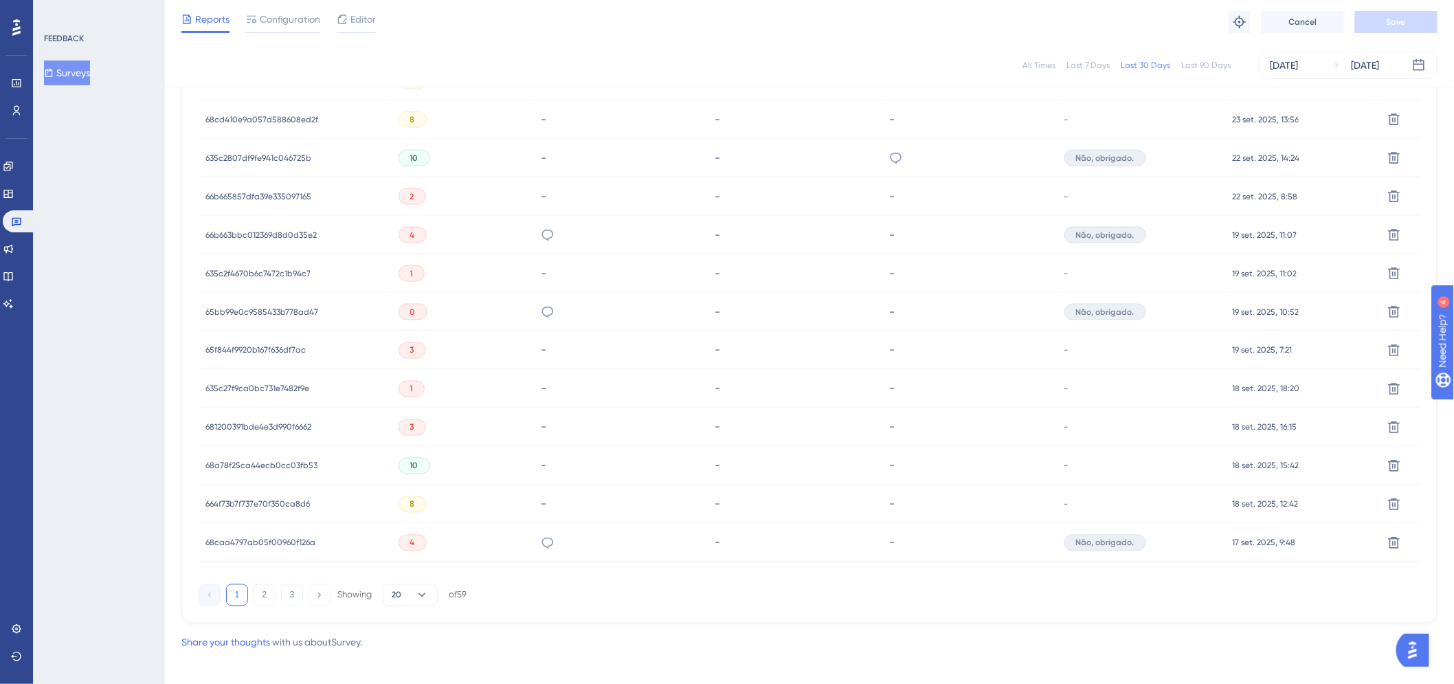
click at [285, 273] on span "635c2f4670b6c7472c1b94c7" at bounding box center [257, 273] width 105 height 11
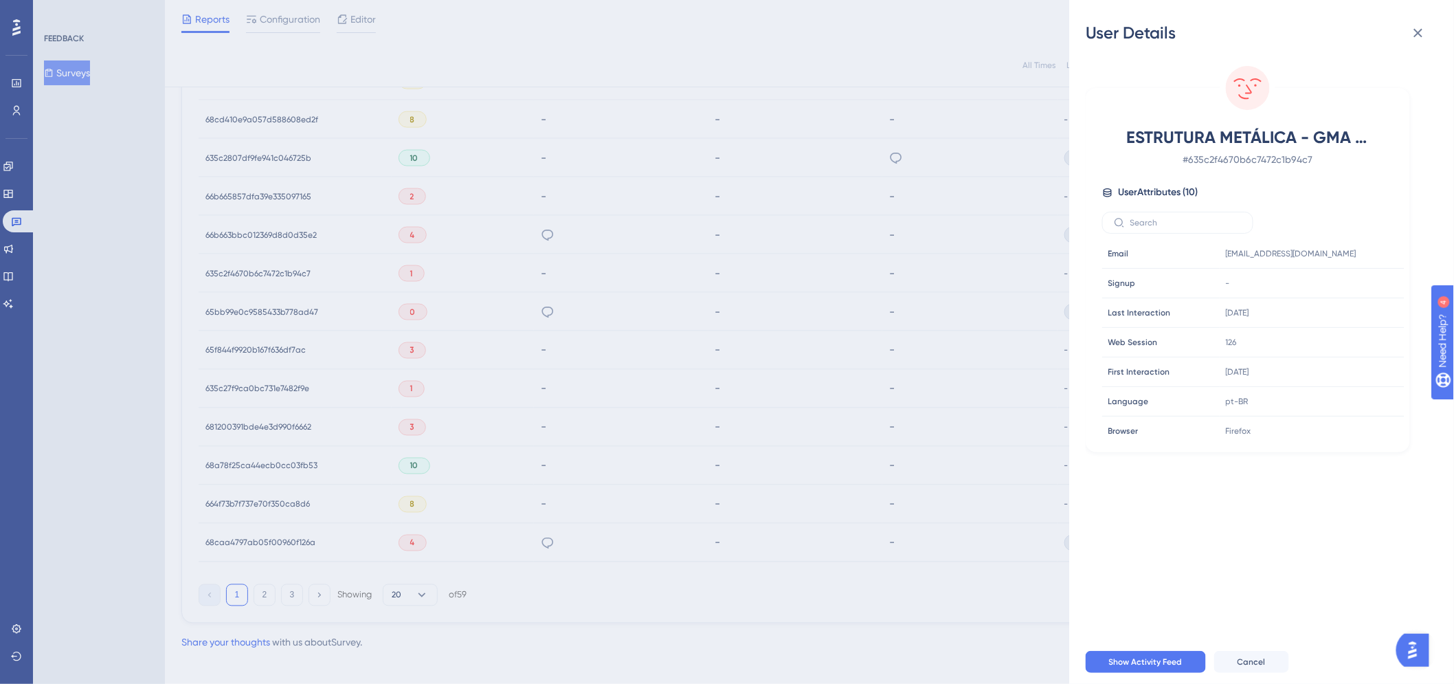
click at [352, 396] on div "User Details ESTRUTURA METÁLICA - GMA - [PERSON_NAME] Filho # 635c2f4670b6c7472…" at bounding box center [727, 342] width 1454 height 684
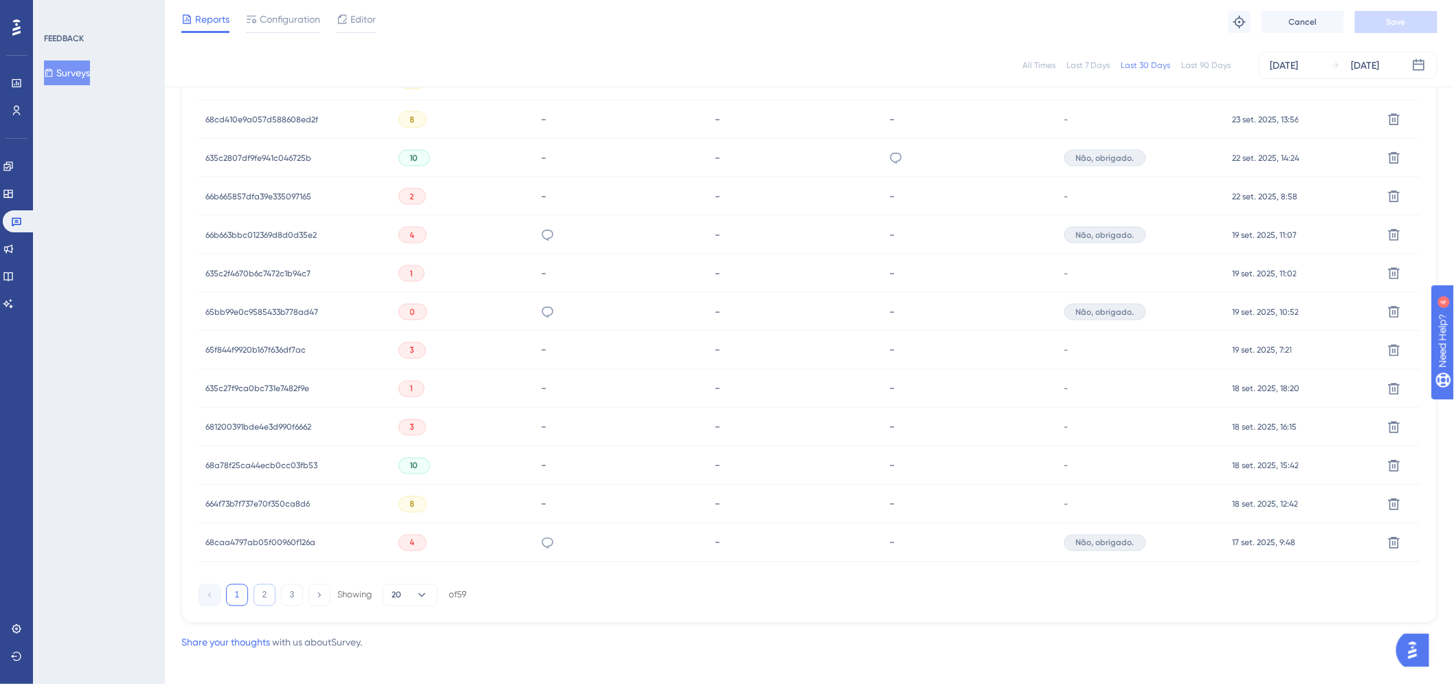
click at [266, 593] on button "2" at bounding box center [265, 595] width 22 height 22
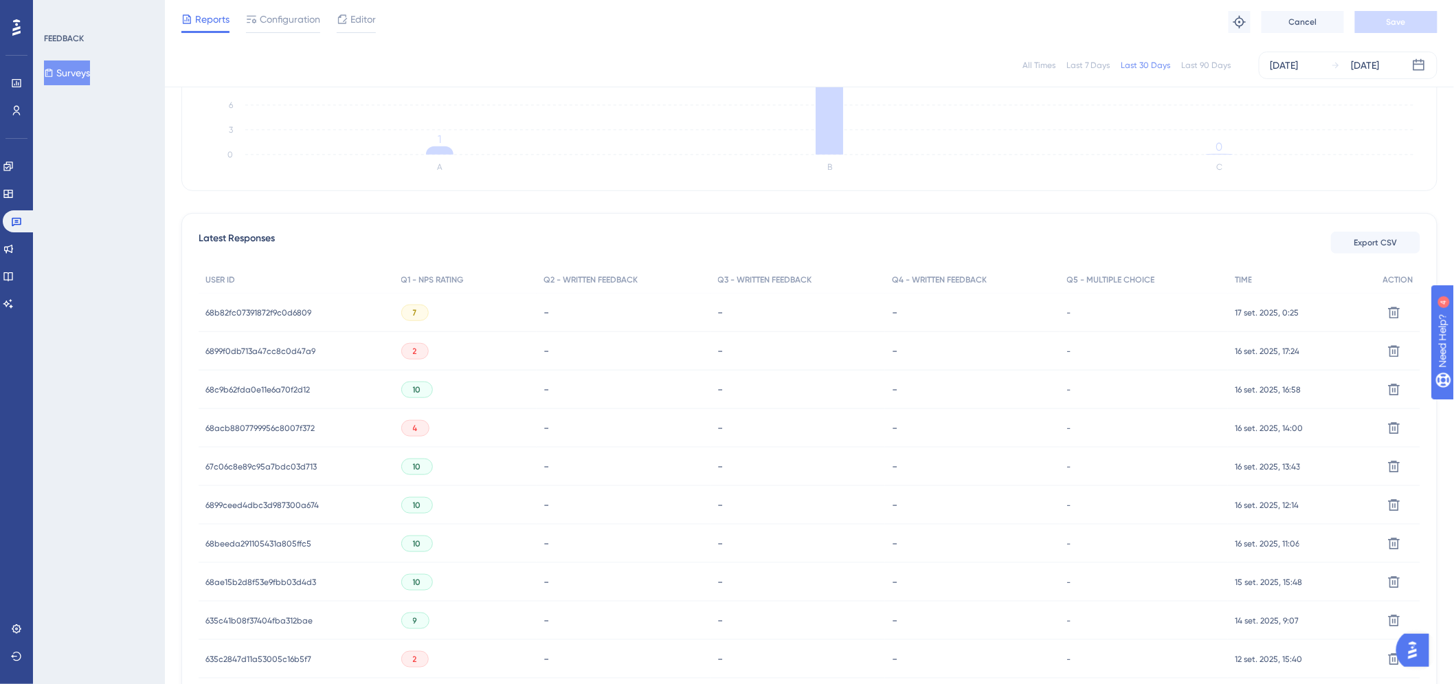
scroll to position [229, 0]
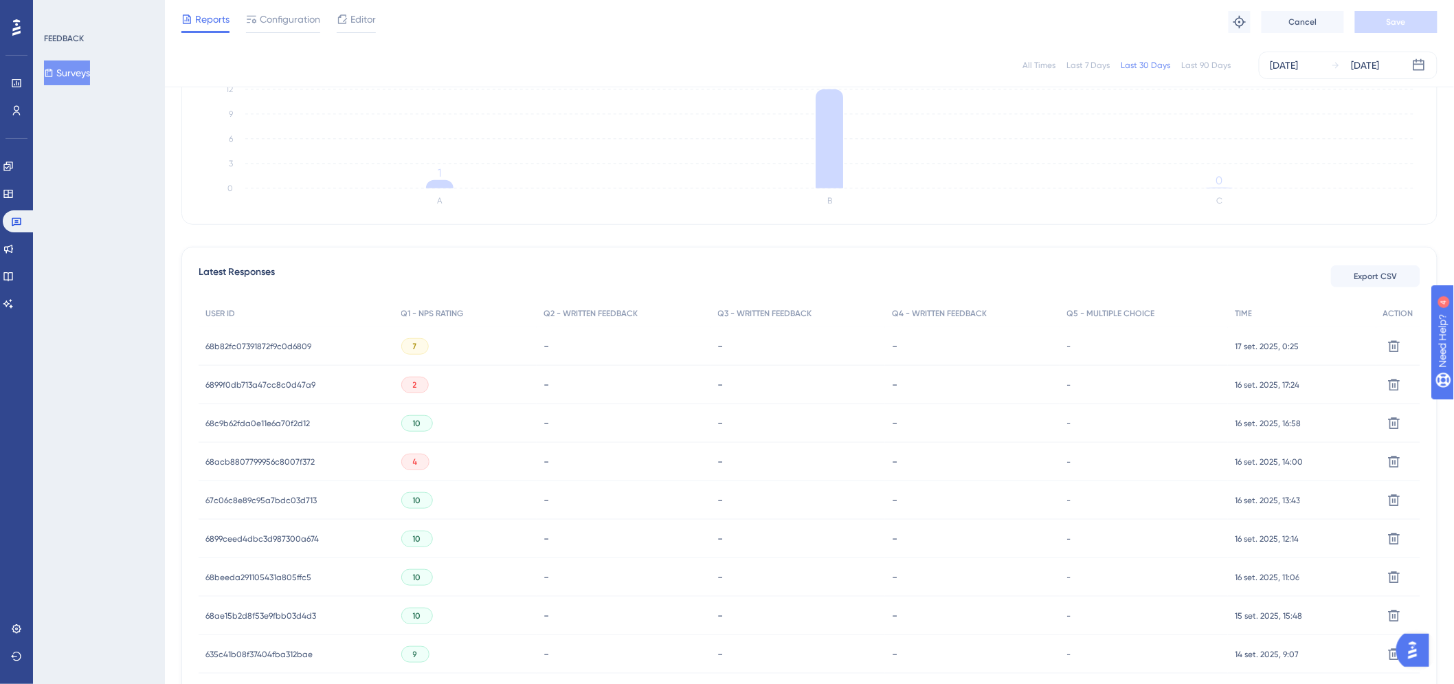
click at [269, 383] on span "6899f0db713a47cc8c0d47a9" at bounding box center [260, 384] width 110 height 11
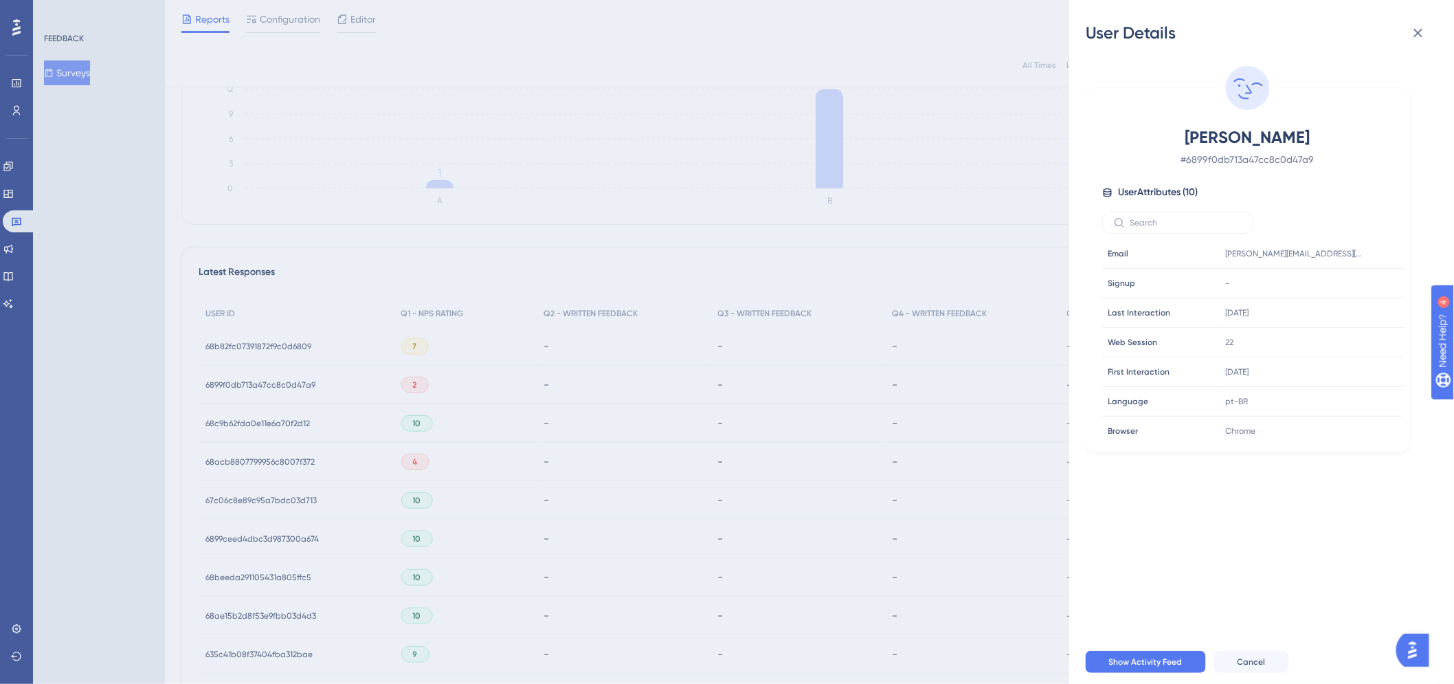
click at [1252, 151] on span "# 6899f0db713a47cc8c0d47a9" at bounding box center [1248, 159] width 242 height 16
click at [1244, 172] on div "[PERSON_NAME] # 6899f0db713a47cc8c0d47a9 User Attributes ( 10 ) Email Email [PE…" at bounding box center [1247, 283] width 313 height 315
click at [1241, 140] on span "[PERSON_NAME]" at bounding box center [1248, 137] width 242 height 22
click at [1246, 89] on circle at bounding box center [1248, 88] width 44 height 44
click at [1259, 666] on button "Cancel" at bounding box center [1251, 662] width 75 height 22
